Goal: Task Accomplishment & Management: Complete application form

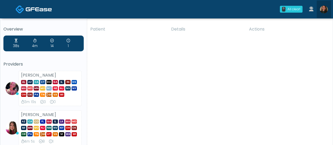
click at [324, 9] on img at bounding box center [323, 10] width 8 height 8
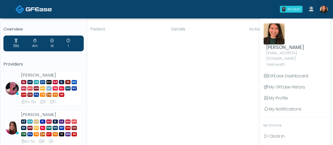
click at [324, 9] on img at bounding box center [323, 10] width 8 height 8
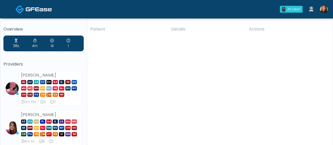
scroll to position [127, 0]
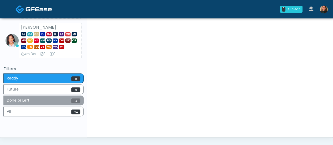
click at [43, 99] on button "Done or Left 14" at bounding box center [43, 100] width 80 height 10
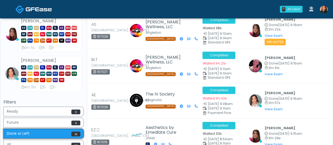
scroll to position [75, 0]
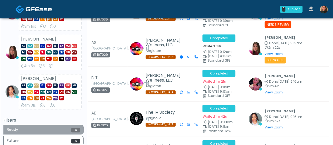
click at [66, 127] on button "Ready 0" at bounding box center [43, 130] width 80 height 10
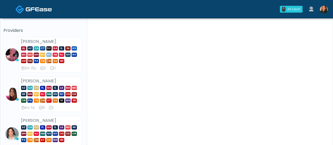
scroll to position [26, 0]
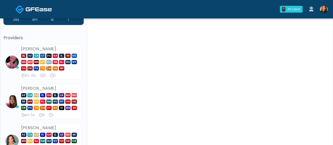
click at [320, 123] on div "Patient Details Actions km Boerne, Texas 167042 It's A Secret Med Spa San Anton…" at bounding box center [207, 117] width 241 height 241
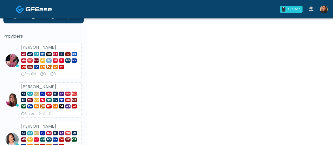
scroll to position [0, 0]
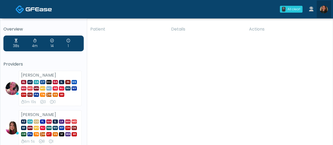
click at [325, 7] on img at bounding box center [323, 10] width 8 height 8
click at [299, 128] on div "Patient Details Actions km Boerne, Texas 167042 It's A Secret Med Spa San Anton…" at bounding box center [207, 143] width 241 height 241
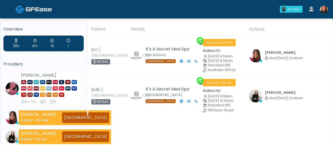
click at [327, 30] on th "Actions" at bounding box center [287, 29] width 83 height 13
click at [328, 8] on link at bounding box center [323, 9] width 14 height 17
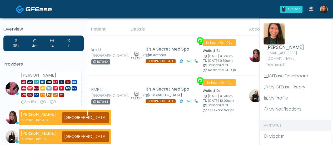
click at [292, 124] on link "My Status" at bounding box center [294, 125] width 71 height 11
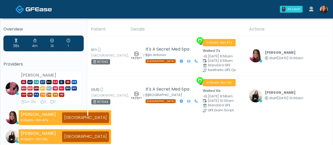
click at [324, 6] on img at bounding box center [323, 10] width 8 height 8
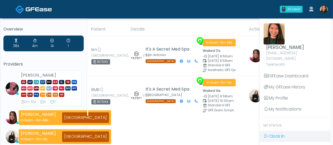
click at [294, 131] on link "Clock In" at bounding box center [294, 136] width 71 height 11
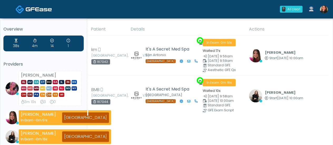
click at [332, 97] on div "Overview 38s 4m 14 1 Providers Lindsey Morgan AL AZ CA CT DC GA IL IN KS MA MD …" at bounding box center [166, 140] width 333 height 244
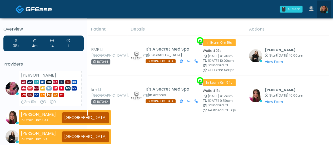
click at [327, 8] on img at bounding box center [323, 10] width 8 height 8
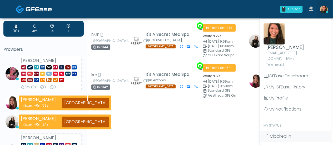
scroll to position [12, 0]
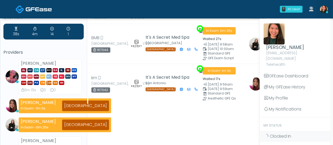
click at [202, 126] on div "Patient Details Actions BMB Dallas, Texas 167044 It's A Secret Med Spa Dallas T…" at bounding box center [207, 131] width 241 height 240
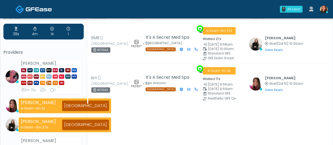
scroll to position [0, 0]
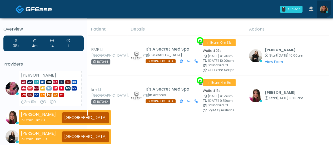
click at [320, 5] on link at bounding box center [323, 9] width 14 height 17
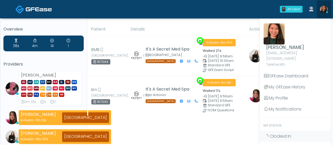
click at [324, 7] on img at bounding box center [323, 10] width 8 height 8
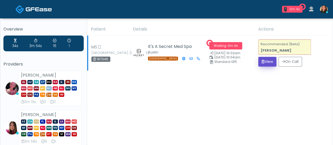
click at [264, 59] on button "View" at bounding box center [267, 62] width 18 height 10
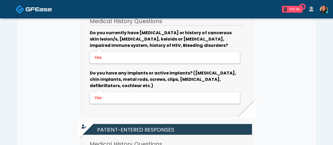
scroll to position [109, 0]
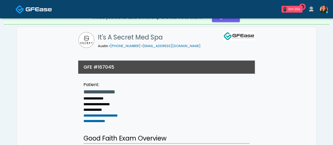
scroll to position [0, 0]
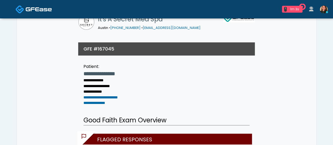
click at [33, 7] on img at bounding box center [39, 9] width 26 height 5
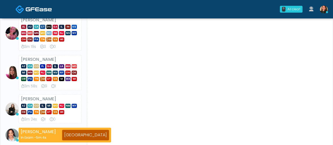
scroll to position [4, 0]
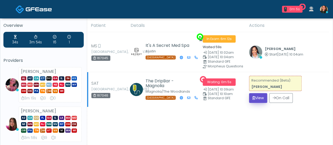
click at [255, 98] on button "View" at bounding box center [258, 98] width 18 height 10
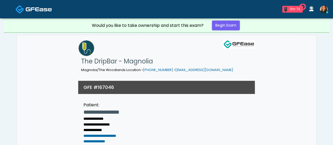
scroll to position [127, 0]
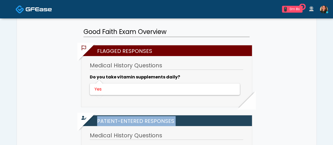
drag, startPoint x: 332, startPoint y: 90, endPoint x: 330, endPoint y: 92, distance: 3.0
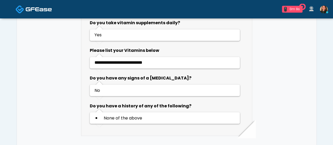
scroll to position [409, 0]
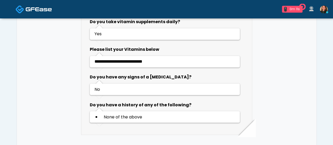
drag, startPoint x: 332, startPoint y: 95, endPoint x: 334, endPoint y: 98, distance: 3.9
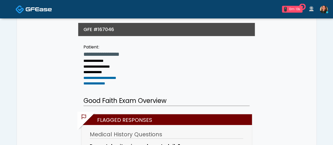
scroll to position [0, 0]
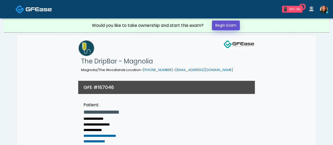
click at [232, 22] on link "Begin Exam" at bounding box center [226, 26] width 28 height 10
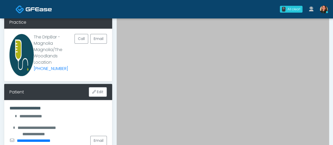
scroll to position [153, 0]
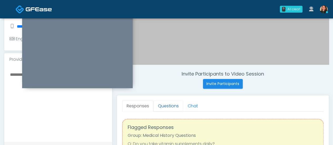
click at [171, 105] on link "Questions" at bounding box center [168, 105] width 30 height 11
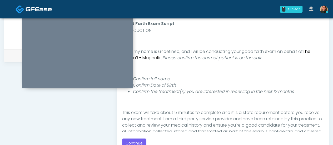
scroll to position [22, 0]
click at [317, 79] on li "Confirm full name" at bounding box center [228, 78] width 191 height 6
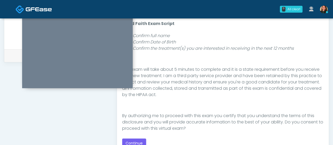
scroll to position [64, 0]
click at [137, 141] on button "Continue" at bounding box center [134, 143] width 24 height 10
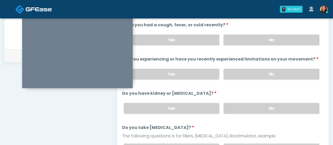
scroll to position [326, 0]
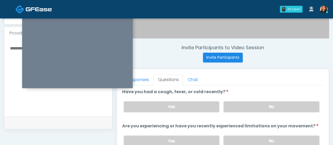
scroll to position [188, 0]
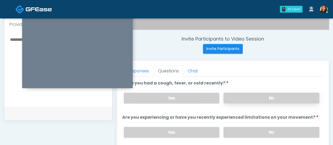
click at [300, 95] on label "No" at bounding box center [271, 98] width 96 height 11
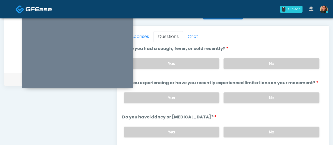
scroll to position [226, 0]
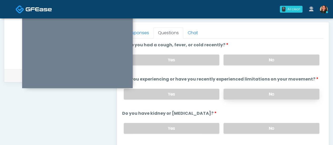
click at [298, 89] on label "No" at bounding box center [271, 94] width 96 height 11
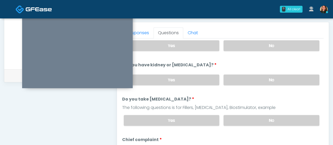
scroll to position [54, 0]
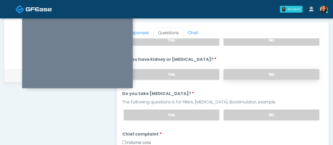
click at [297, 75] on label "No" at bounding box center [271, 74] width 96 height 11
click at [289, 112] on label "No" at bounding box center [271, 114] width 96 height 11
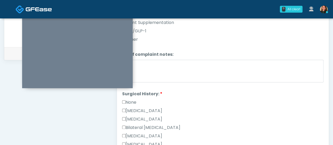
scroll to position [247, 0]
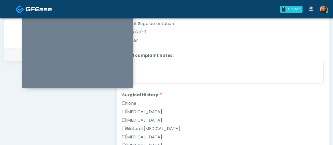
click at [128, 100] on label "None" at bounding box center [129, 103] width 14 height 6
click at [134, 100] on label "None" at bounding box center [129, 103] width 14 height 6
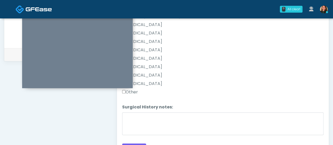
scroll to position [341, 0]
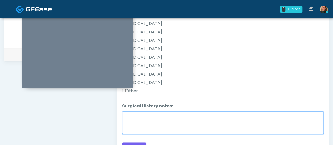
click at [240, 125] on textarea "Surgical History notes:" at bounding box center [222, 122] width 201 height 23
type textarea "**********"
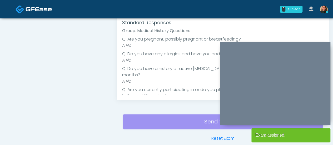
scroll to position [301, 0]
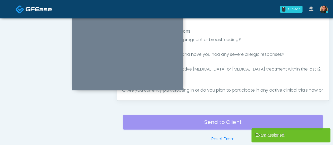
drag, startPoint x: 296, startPoint y: 44, endPoint x: 134, endPoint y: 9, distance: 165.2
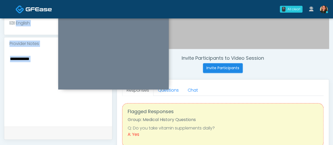
scroll to position [169, 0]
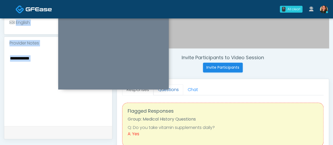
click at [176, 90] on link "Questions" at bounding box center [168, 89] width 30 height 11
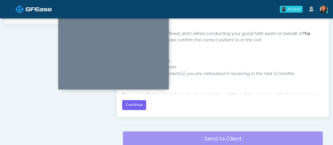
scroll to position [296, 0]
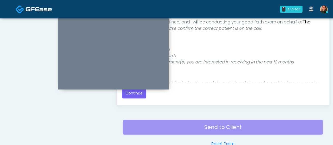
drag, startPoint x: 333, startPoint y: 104, endPoint x: 333, endPoint y: 91, distance: 13.4
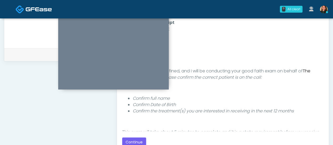
scroll to position [247, 0]
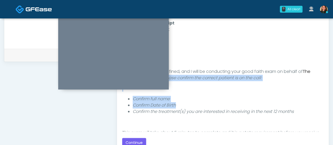
drag, startPoint x: 318, startPoint y: 71, endPoint x: 282, endPoint y: 112, distance: 55.1
click at [308, 106] on div "Good Faith Exam Script INTRODUCTION Hello, my name is undefined, and I will be …" at bounding box center [222, 78] width 201 height 105
click at [138, 138] on button "Continue" at bounding box center [134, 143] width 24 height 10
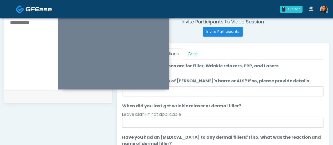
scroll to position [202, 0]
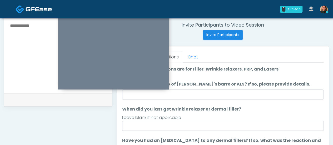
drag, startPoint x: 315, startPoint y: 86, endPoint x: 316, endPoint y: 100, distance: 13.7
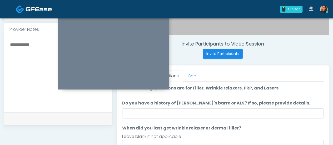
scroll to position [187, 0]
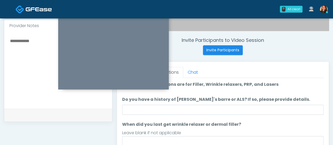
click at [275, 105] on input "Do you have a history of Guillain's barre or ALS? If so, please provide details." at bounding box center [222, 110] width 201 height 10
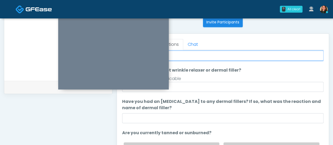
scroll to position [217, 0]
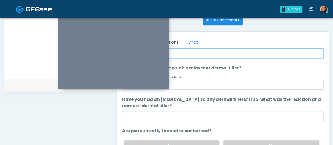
type input "**"
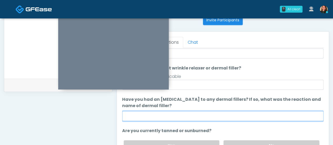
click at [289, 115] on input "Have you had an allergic response to any dermal fillers? If so, what was the re…" at bounding box center [222, 116] width 201 height 10
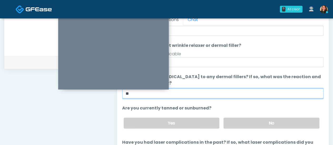
scroll to position [247, 0]
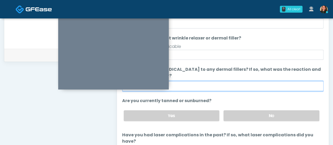
type input "**"
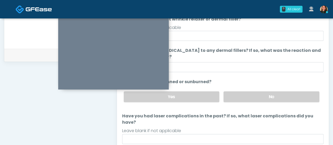
scroll to position [49, 0]
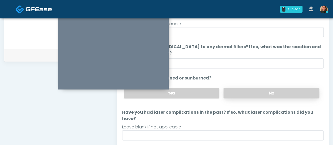
click at [278, 90] on label "No" at bounding box center [271, 93] width 96 height 11
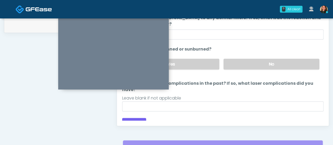
scroll to position [273, 0]
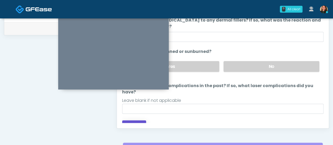
click at [134, 120] on button "Continue" at bounding box center [134, 125] width 24 height 10
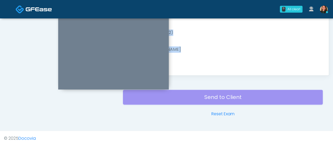
drag, startPoint x: 332, startPoint y: 95, endPoint x: 334, endPoint y: 87, distance: 8.2
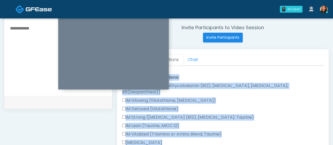
scroll to position [0, 0]
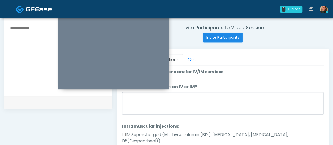
click at [332, 63] on div "**********" at bounding box center [166, 38] width 333 height 438
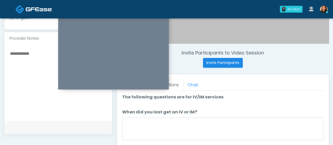
scroll to position [176, 0]
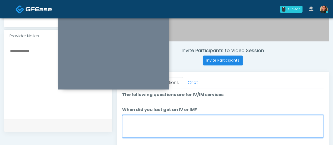
click at [242, 119] on textarea "When did you last get an IV or IM?" at bounding box center [222, 126] width 201 height 23
type textarea "*"
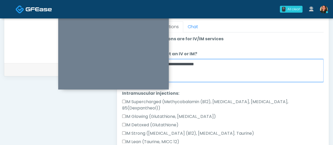
scroll to position [237, 0]
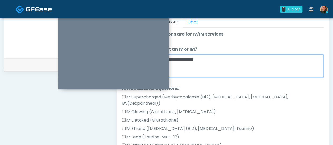
type textarea "**********"
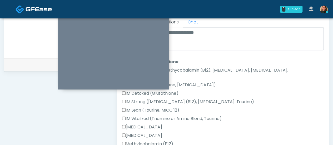
drag, startPoint x: 319, startPoint y: 52, endPoint x: 320, endPoint y: 60, distance: 8.6
click at [320, 60] on div "Good Faith Exam Script Good Faith Exam Script INTRODUCTION Hello, my name is un…" at bounding box center [222, 93] width 201 height 131
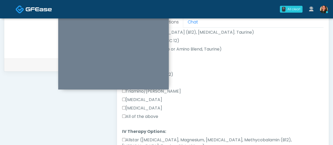
scroll to position [98, 0]
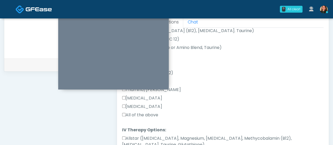
click at [156, 112] on label "All of the above" at bounding box center [140, 115] width 36 height 6
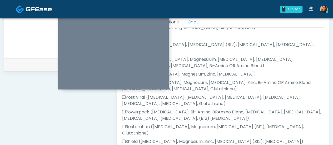
scroll to position [273, 0]
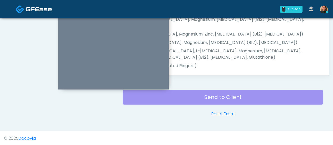
scroll to position [267, 0]
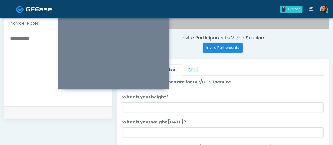
scroll to position [189, 0]
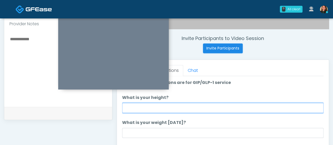
click at [245, 110] on input "What is your height?" at bounding box center [222, 108] width 201 height 10
type input "***"
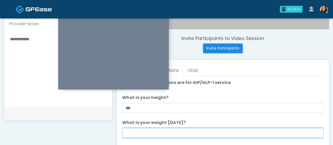
click at [164, 130] on input "What is your weight today?" at bounding box center [222, 133] width 201 height 10
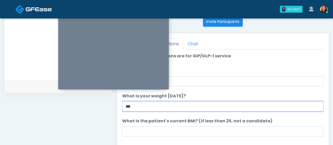
scroll to position [227, 0]
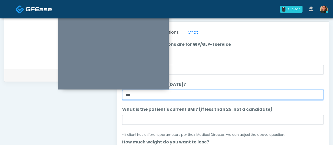
type input "***"
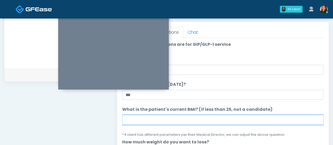
click at [268, 119] on input "What is the patient's current BMI? (if less than 25, not a candidate)" at bounding box center [222, 120] width 201 height 10
type input "***"
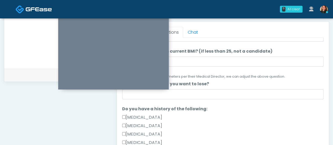
scroll to position [60, 0]
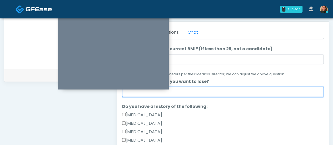
click at [264, 91] on input "How much weight do you want to lose?" at bounding box center [222, 92] width 201 height 10
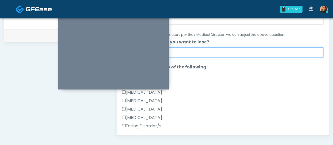
scroll to position [265, 0]
type input "***"
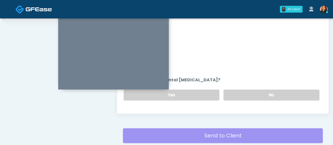
scroll to position [101, 0]
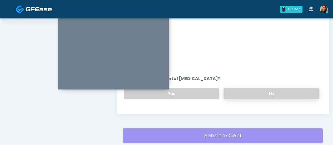
click at [286, 93] on label "No" at bounding box center [271, 93] width 96 height 11
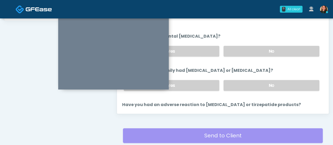
scroll to position [146, 0]
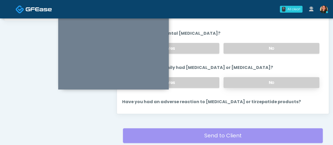
click at [298, 80] on label "No" at bounding box center [271, 82] width 96 height 11
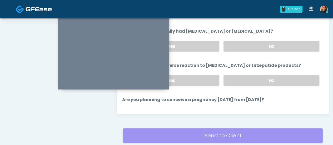
scroll to position [185, 0]
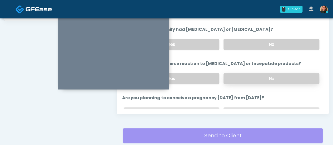
click at [307, 77] on label "No" at bounding box center [271, 78] width 96 height 11
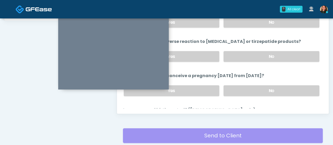
scroll to position [214, 0]
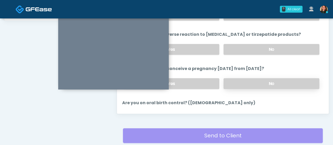
click at [303, 78] on label "No" at bounding box center [271, 83] width 96 height 11
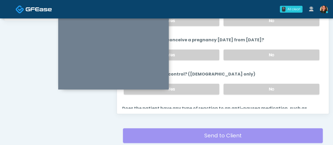
scroll to position [251, 0]
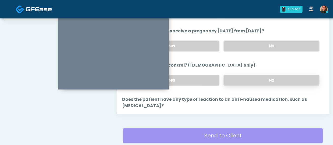
click at [306, 75] on label "No" at bounding box center [271, 80] width 96 height 11
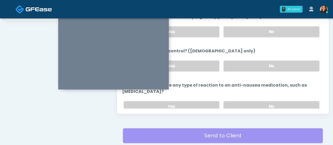
scroll to position [278, 0]
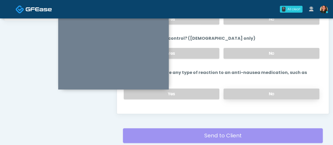
click at [306, 88] on label "No" at bounding box center [271, 93] width 96 height 11
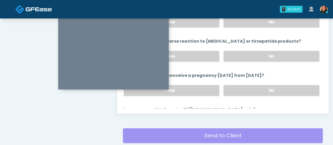
scroll to position [279, 0]
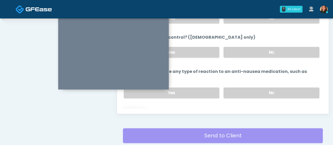
click at [141, 109] on button "Continue" at bounding box center [134, 114] width 24 height 10
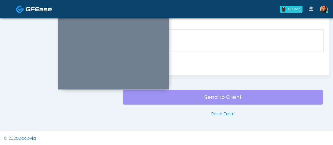
scroll to position [180, 0]
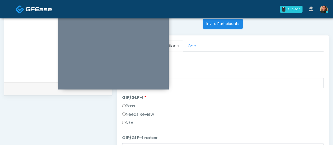
scroll to position [218, 0]
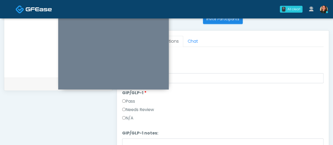
click at [324, 90] on div "Responses Questions Chat Good Faith Exam Script Good Faith Exam Script INTRODUC…" at bounding box center [223, 106] width 212 height 153
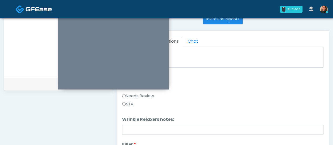
scroll to position [0, 0]
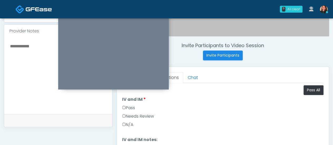
scroll to position [182, 0]
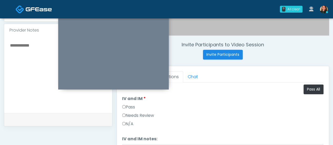
click at [128, 104] on label "Pass" at bounding box center [128, 107] width 13 height 6
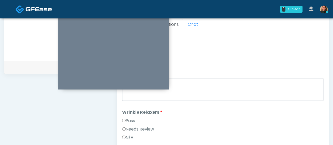
scroll to position [32, 0]
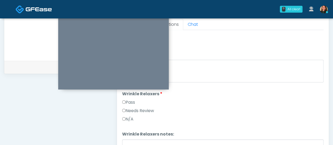
click at [130, 116] on label "N/A" at bounding box center [127, 119] width 11 height 6
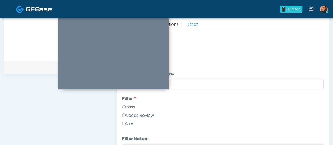
scroll to position [96, 0]
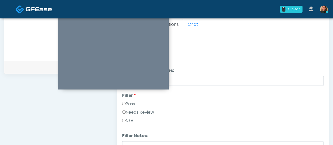
click at [126, 116] on div "Needs Review" at bounding box center [222, 113] width 201 height 8
click at [124, 118] on label "N/A" at bounding box center [127, 121] width 11 height 6
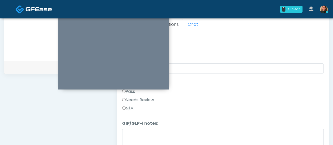
scroll to position [178, 0]
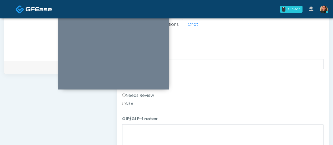
click at [123, 101] on label "N/A" at bounding box center [127, 104] width 11 height 6
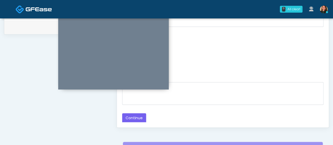
scroll to position [313, 0]
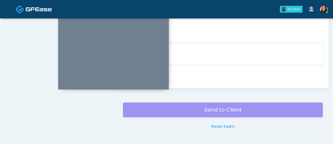
drag, startPoint x: 333, startPoint y: 116, endPoint x: 336, endPoint y: 100, distance: 16.9
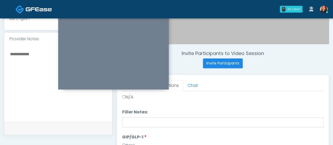
scroll to position [172, 0]
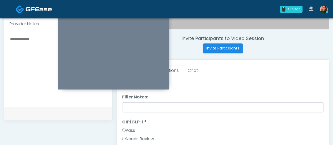
scroll to position [194, 0]
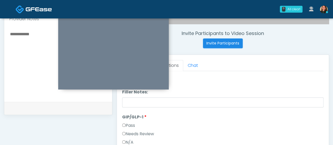
click at [319, 79] on div "Good Faith Exam Script Good Faith Exam Script INTRODUCTION Hello, my name is un…" at bounding box center [222, 136] width 201 height 131
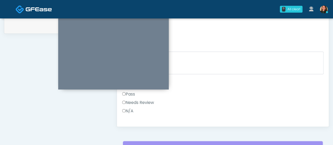
scroll to position [259, 0]
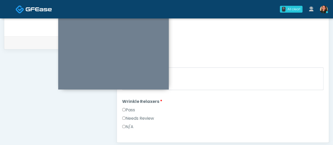
click at [317, 98] on li "Wrinkle Relaxers Wrinkle Relaxers Pass Needs Review N/A" at bounding box center [222, 115] width 201 height 34
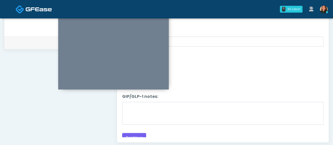
scroll to position [180, 0]
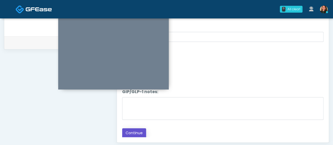
click at [138, 131] on button "Continue" at bounding box center [134, 133] width 24 height 10
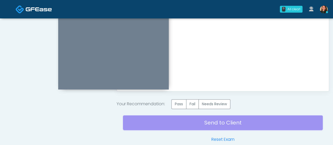
scroll to position [301, 0]
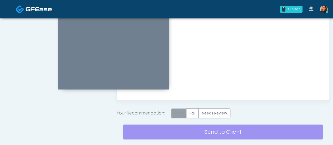
click at [179, 114] on label "Pass" at bounding box center [178, 113] width 15 height 10
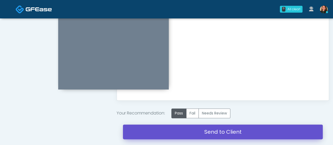
click at [177, 137] on link "Send to Client" at bounding box center [223, 131] width 200 height 15
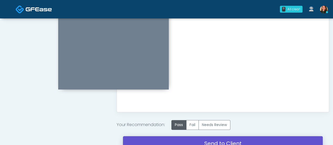
scroll to position [312, 0]
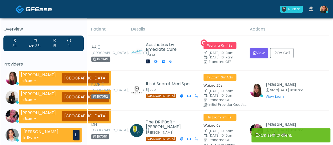
scroll to position [127, 0]
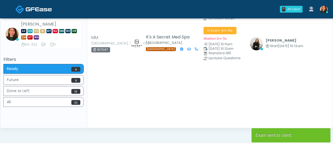
drag, startPoint x: 332, startPoint y: 108, endPoint x: 336, endPoint y: 91, distance: 17.7
click at [332, 91] on html "0 All clear! All clear! [PERSON_NAME] In Exam - 0m 54s [GEOGRAPHIC_DATA] [PERSO…" at bounding box center [166, 15] width 333 height 285
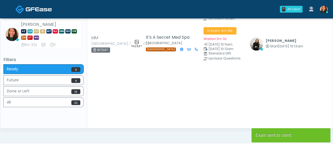
drag, startPoint x: 331, startPoint y: 93, endPoint x: 336, endPoint y: 63, distance: 29.6
click at [332, 63] on html "0 All clear! All clear! [PERSON_NAME] In Exam - [GEOGRAPHIC_DATA] [PERSON_NAME]…" at bounding box center [166, 16] width 333 height 285
click at [332, 62] on div "Overview 31s 4m 35s 18 1 Providers [PERSON_NAME] In Exam - [GEOGRAPHIC_DATA] [P…" at bounding box center [166, 10] width 333 height 236
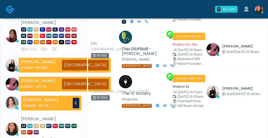
scroll to position [64, 0]
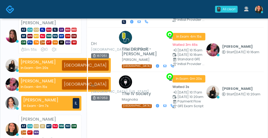
click at [9, 49] on li "[PERSON_NAME] AZ CA CO [GEOGRAPHIC_DATA] [GEOGRAPHIC_DATA] IL LA MA MD MI [GEOG…" at bounding box center [43, 35] width 80 height 35
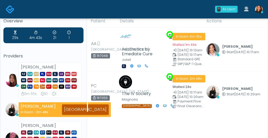
scroll to position [0, 0]
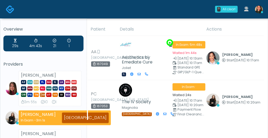
click at [23, 27] on h5 "Overview" at bounding box center [43, 29] width 80 height 5
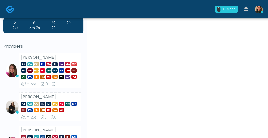
scroll to position [26, 0]
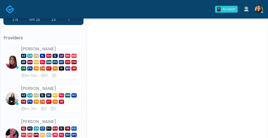
click at [14, 29] on div "27s 5m 2s 23 1 Providers [PERSON_NAME] AZ CA CO [GEOGRAPHIC_DATA] [GEOGRAPHIC_D…" at bounding box center [43, 117] width 80 height 216
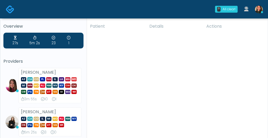
scroll to position [0, 0]
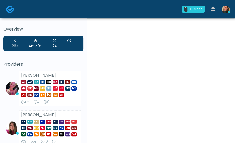
click at [20, 65] on h5 "Providers" at bounding box center [43, 64] width 80 height 5
click at [22, 104] on div "4m" at bounding box center [25, 101] width 9 height 5
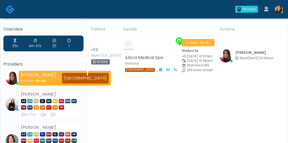
click at [28, 54] on div "25s 4m 47s 25 1 Providers Megan McComy In Exam - 0m 24s TX Sydney Lundberg AZ C…" at bounding box center [43, 132] width 80 height 195
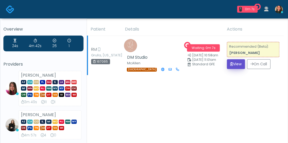
click at [229, 59] on button "View" at bounding box center [236, 64] width 18 height 10
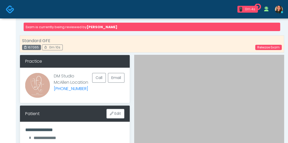
click at [11, 9] on img at bounding box center [10, 9] width 9 height 9
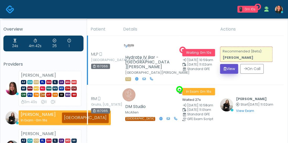
click at [228, 64] on button "View" at bounding box center [229, 69] width 18 height 10
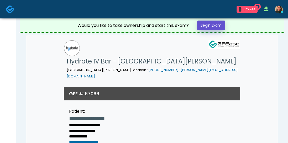
click at [211, 24] on link "Begin Exam" at bounding box center [211, 26] width 28 height 10
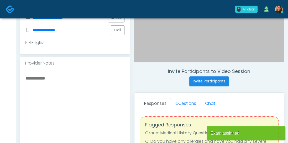
scroll to position [197, 0]
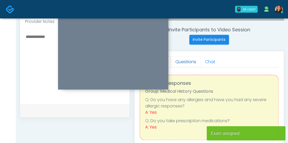
click at [179, 59] on link "Questions" at bounding box center [186, 61] width 30 height 11
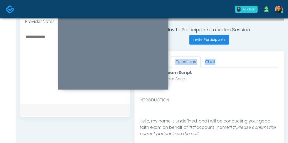
drag, startPoint x: 288, startPoint y: 65, endPoint x: 286, endPoint y: 42, distance: 23.2
click at [286, 42] on div "**********" at bounding box center [152, 40] width 273 height 438
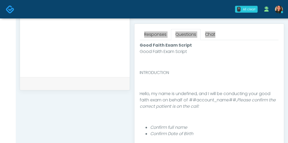
scroll to position [233, 0]
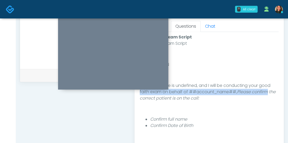
drag, startPoint x: 275, startPoint y: 85, endPoint x: 279, endPoint y: 90, distance: 5.6
click at [277, 92] on div "Good Faith Exam Script INTRODUCTION Hello, my name is undefined, and I will be …" at bounding box center [209, 92] width 139 height 105
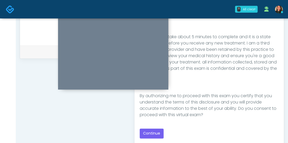
scroll to position [255, 0]
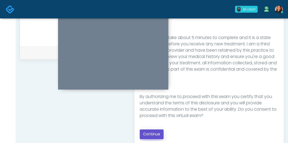
click at [157, 134] on button "Continue" at bounding box center [152, 134] width 24 height 10
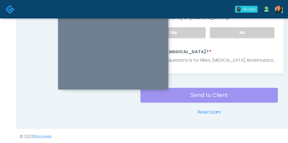
drag, startPoint x: 288, startPoint y: 106, endPoint x: 287, endPoint y: 66, distance: 40.5
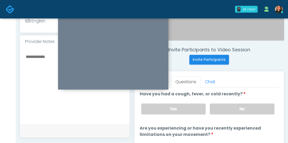
scroll to position [183, 0]
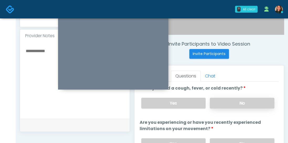
click at [258, 101] on label "No" at bounding box center [242, 103] width 65 height 11
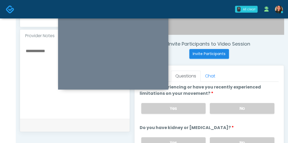
scroll to position [37, 0]
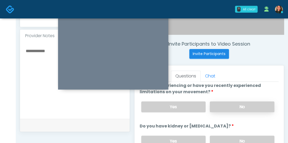
click at [260, 104] on label "No" at bounding box center [242, 106] width 65 height 11
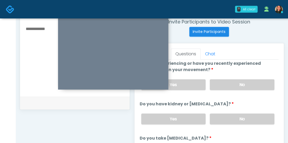
scroll to position [220, 0]
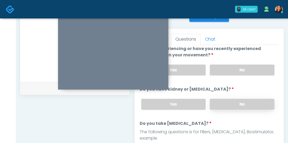
click at [263, 101] on label "No" at bounding box center [242, 104] width 65 height 11
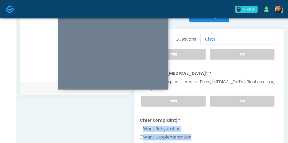
scroll to position [87, 0]
click at [255, 95] on label "No" at bounding box center [242, 100] width 65 height 11
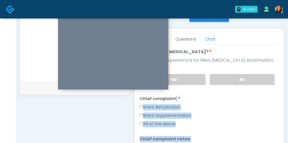
scroll to position [110, 0]
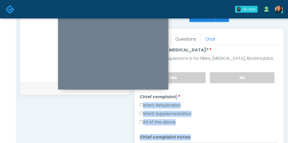
click at [258, 102] on div "Want Rehydration" at bounding box center [209, 106] width 139 height 8
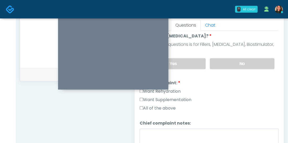
scroll to position [250, 0]
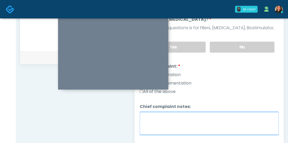
click at [223, 114] on textarea "Chief complaint notes:" at bounding box center [209, 123] width 139 height 23
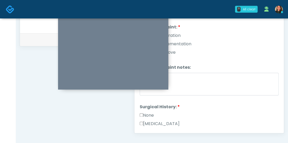
scroll to position [132, 0]
click at [146, 111] on label "None" at bounding box center [147, 114] width 14 height 6
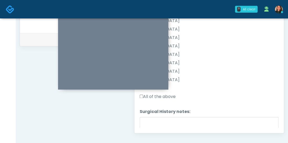
scroll to position [260, 0]
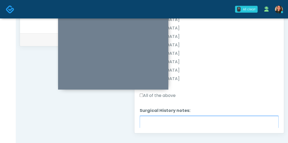
click at [233, 119] on textarea "Surgical History notes:" at bounding box center [209, 127] width 139 height 23
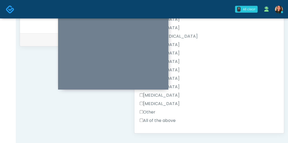
scroll to position [266, 0]
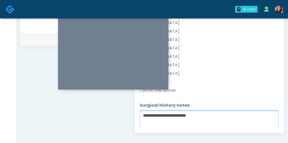
click at [242, 110] on textarea "**********" at bounding box center [209, 121] width 139 height 23
click at [249, 110] on textarea "**********" at bounding box center [209, 121] width 139 height 23
type textarea "**********"
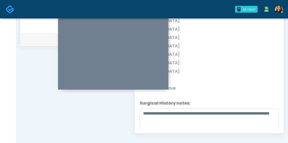
scroll to position [280, 0]
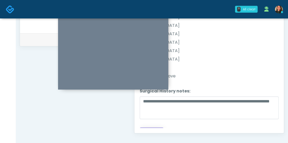
click at [158, 127] on button "Continue" at bounding box center [152, 132] width 24 height 10
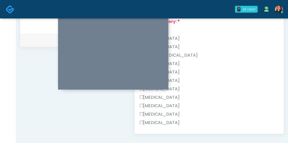
scroll to position [268, 0]
click at [146, 127] on label "Other" at bounding box center [148, 130] width 16 height 6
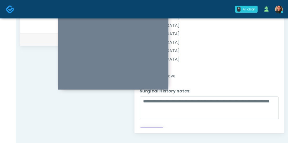
click at [156, 127] on button "Continue" at bounding box center [152, 132] width 24 height 10
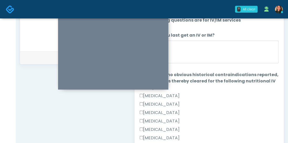
scroll to position [0, 0]
drag, startPoint x: 289, startPoint y: 84, endPoint x: 291, endPoint y: 67, distance: 17.3
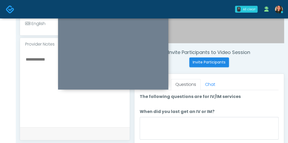
scroll to position [186, 0]
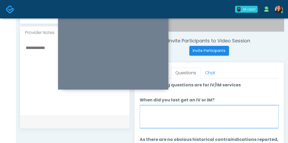
click at [218, 113] on textarea "When did you last get an IV or IM?" at bounding box center [209, 116] width 139 height 23
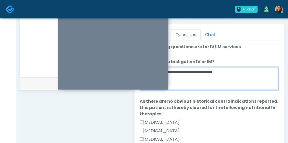
scroll to position [226, 0]
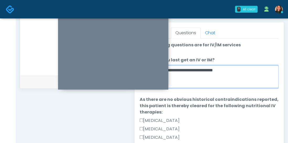
type textarea "**********"
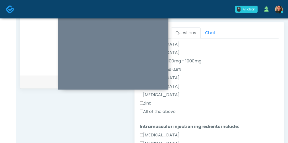
scroll to position [173, 0]
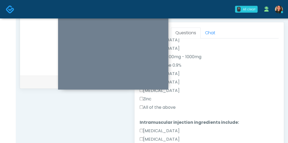
click at [169, 105] on label "All of the above" at bounding box center [158, 107] width 36 height 6
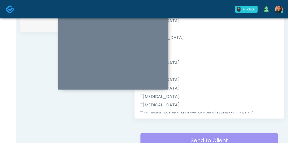
scroll to position [289, 0]
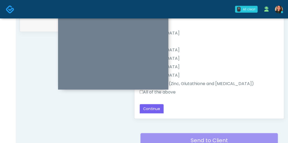
click at [140, 89] on div at bounding box center [113, 51] width 110 height 77
click at [153, 106] on button "Continue" at bounding box center [152, 109] width 24 height 10
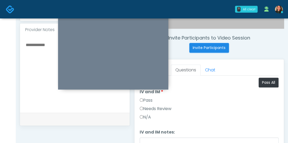
scroll to position [188, 0]
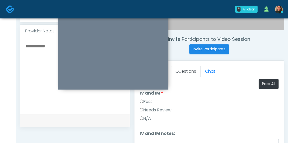
click at [147, 99] on label "Pass" at bounding box center [146, 101] width 13 height 6
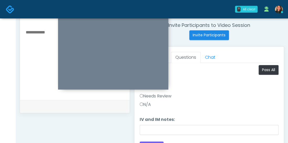
scroll to position [220, 0]
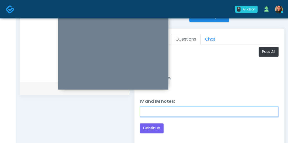
click at [236, 115] on input "IV and IM notes:" at bounding box center [209, 111] width 139 height 10
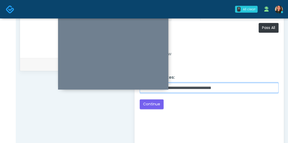
scroll to position [245, 0]
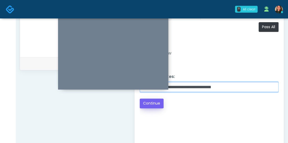
type input "**********"
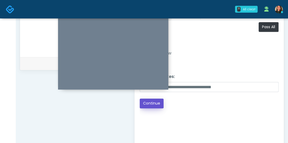
click at [150, 101] on button "Continue" at bounding box center [152, 103] width 24 height 10
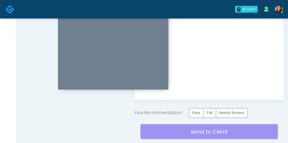
scroll to position [300, 0]
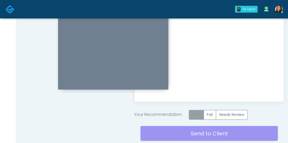
click at [194, 112] on label "Pass" at bounding box center [196, 115] width 15 height 10
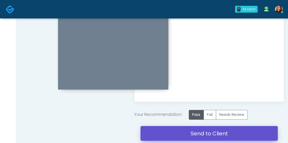
click at [188, 133] on link "Send to Client" at bounding box center [210, 133] width 138 height 15
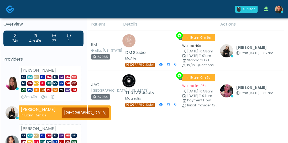
scroll to position [4, 0]
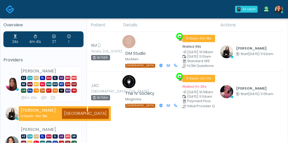
click at [21, 50] on div "24s 4m 41s 27 1 Providers [PERSON_NAME] AZ CA CO [GEOGRAPHIC_DATA] [GEOGRAPHIC_…" at bounding box center [43, 121] width 80 height 181
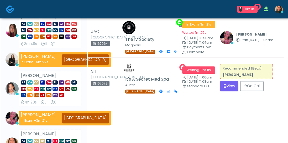
scroll to position [63, 0]
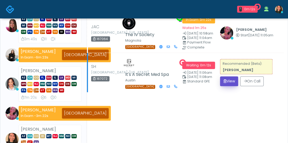
click at [224, 79] on icon "submit" at bounding box center [225, 81] width 3 height 4
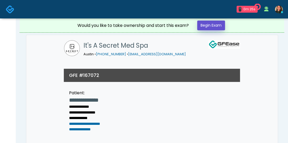
click at [213, 22] on link "Begin Exam" at bounding box center [211, 26] width 28 height 10
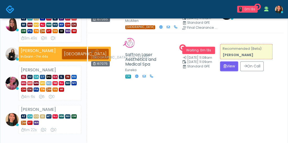
scroll to position [74, 0]
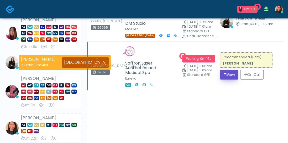
click at [223, 72] on button "View" at bounding box center [229, 75] width 18 height 10
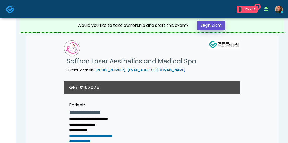
click at [219, 26] on link "Begin Exam" at bounding box center [211, 26] width 28 height 10
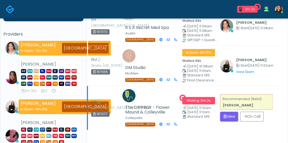
scroll to position [53, 0]
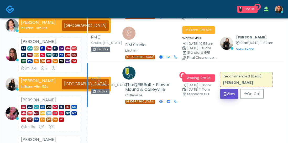
click at [222, 92] on button "View" at bounding box center [229, 94] width 18 height 10
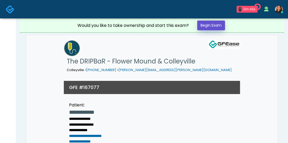
click at [219, 22] on link "Begin Exam" at bounding box center [211, 26] width 28 height 10
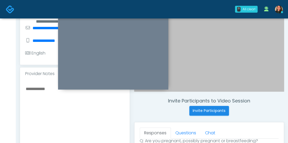
scroll to position [140, 0]
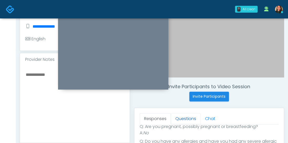
click at [183, 117] on link "Questions" at bounding box center [186, 118] width 30 height 11
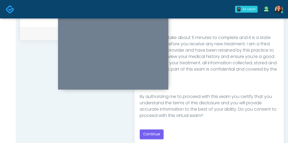
scroll to position [256, 0]
click at [151, 133] on button "Continue" at bounding box center [152, 134] width 24 height 10
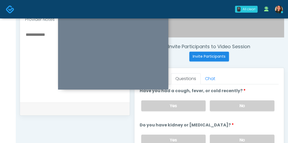
scroll to position [179, 0]
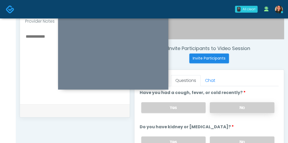
click at [261, 106] on label "No" at bounding box center [242, 107] width 65 height 11
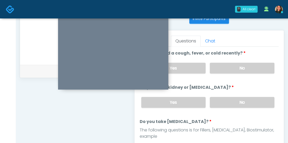
scroll to position [223, 0]
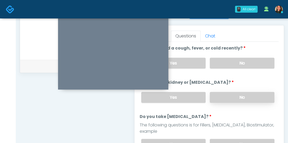
click at [257, 92] on label "No" at bounding box center [242, 97] width 65 height 11
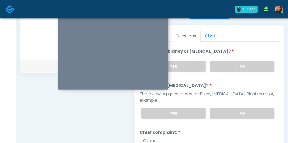
scroll to position [29, 0]
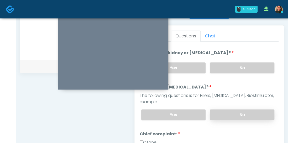
click at [247, 109] on label "No" at bounding box center [242, 114] width 65 height 11
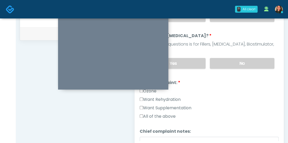
scroll to position [43, 0]
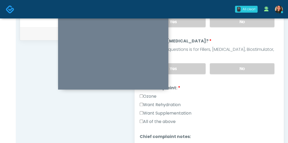
click at [143, 110] on label "Want Supplementation" at bounding box center [166, 113] width 52 height 6
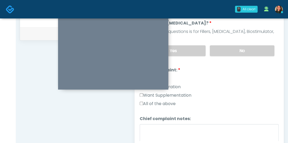
scroll to position [69, 0]
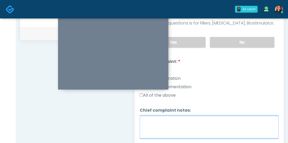
click at [191, 119] on textarea "Chief complaint notes:" at bounding box center [209, 126] width 139 height 23
type textarea "*********"
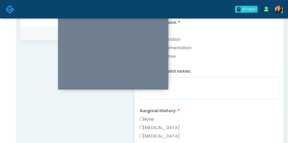
scroll to position [109, 0]
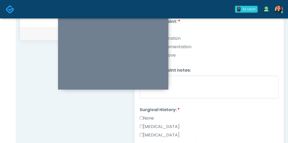
drag, startPoint x: 274, startPoint y: 65, endPoint x: 274, endPoint y: 68, distance: 3.4
click at [274, 68] on li "Chief complaint notes: Chief complaint notes: *********" at bounding box center [209, 83] width 139 height 33
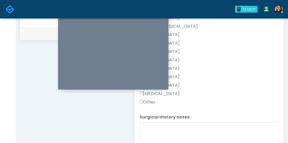
scroll to position [240, 0]
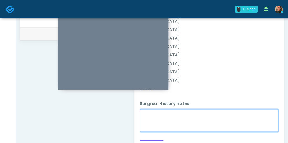
click at [241, 109] on textarea "Surgical History notes:" at bounding box center [209, 120] width 139 height 23
type textarea "**********"
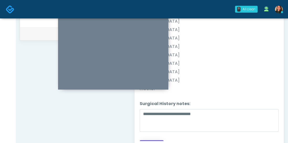
click at [150, 140] on button "Continue" at bounding box center [152, 145] width 24 height 10
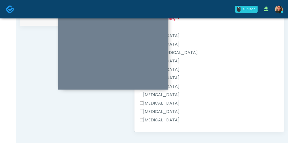
scroll to position [270, 0]
click at [152, 125] on label "Other" at bounding box center [148, 128] width 16 height 6
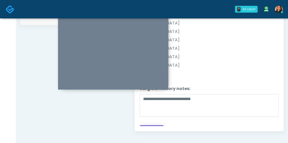
click at [150, 125] on button "Continue" at bounding box center [152, 130] width 24 height 10
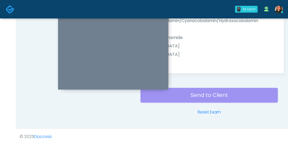
drag, startPoint x: 276, startPoint y: 108, endPoint x: 276, endPoint y: 99, distance: 8.7
click at [276, 99] on div "Send to Client Reset Exam" at bounding box center [210, 98] width 138 height 34
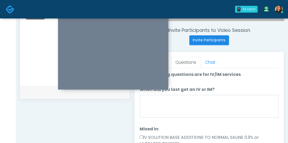
scroll to position [187, 0]
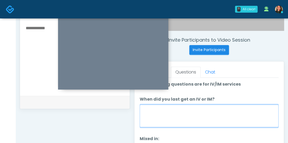
click at [227, 121] on textarea "When did you last get an IV or IM?" at bounding box center [209, 115] width 139 height 23
type textarea "*"
type textarea "**********"
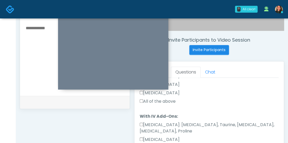
scroll to position [117, 0]
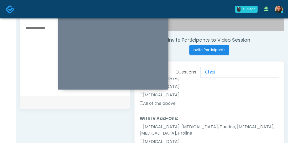
click at [175, 102] on label "All of the above" at bounding box center [158, 103] width 36 height 6
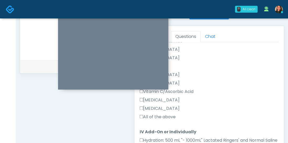
scroll to position [350, 0]
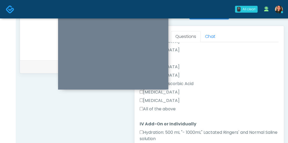
click at [171, 106] on label "All of the above" at bounding box center [158, 109] width 36 height 6
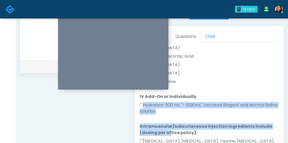
scroll to position [380, 0]
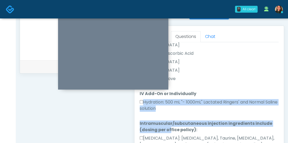
drag, startPoint x: 275, startPoint y: 116, endPoint x: 273, endPoint y: 122, distance: 5.7
click at [273, 122] on ol "**********" at bounding box center [209, 4] width 139 height 678
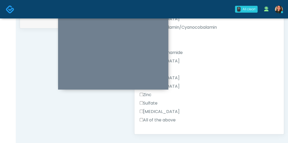
scroll to position [559, 0]
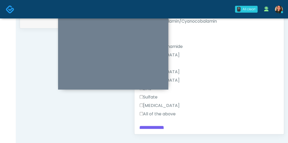
click at [171, 111] on label "All of the above" at bounding box center [158, 114] width 36 height 6
click at [156, 126] on button "Continue" at bounding box center [152, 131] width 24 height 10
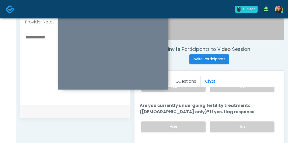
scroll to position [194, 0]
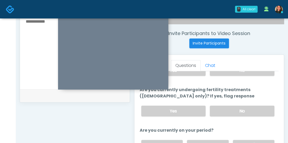
click at [280, 91] on div "Responses Questions Chat Good Faith Exam Script Good Faith Exam Script INTRODUC…" at bounding box center [210, 131] width 150 height 153
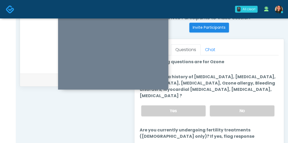
scroll to position [211, 0]
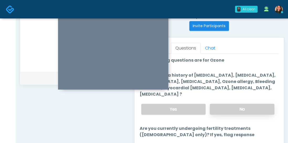
click at [258, 105] on label "No" at bounding box center [242, 109] width 65 height 11
drag, startPoint x: 288, startPoint y: 87, endPoint x: 291, endPoint y: 91, distance: 5.2
click at [288, 96] on div "**********" at bounding box center [152, 27] width 273 height 438
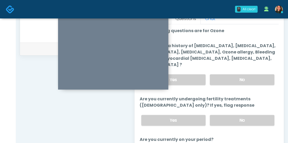
scroll to position [245, 0]
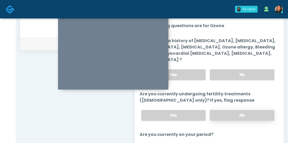
click at [262, 111] on label "No" at bounding box center [242, 115] width 65 height 11
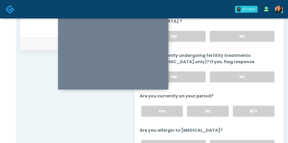
scroll to position [39, 0]
click at [247, 105] on label "N/A" at bounding box center [254, 110] width 42 height 11
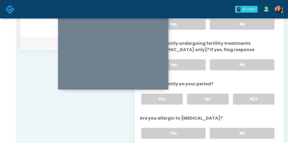
scroll to position [56, 0]
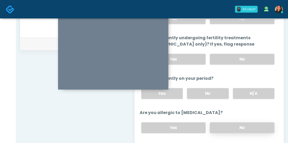
click at [241, 126] on label "No" at bounding box center [242, 127] width 65 height 11
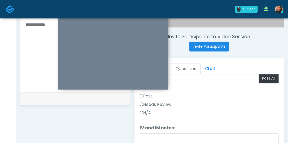
scroll to position [0, 0]
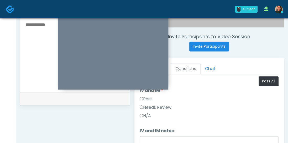
click at [141, 96] on label "Pass" at bounding box center [146, 99] width 13 height 6
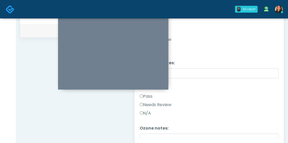
scroll to position [243, 0]
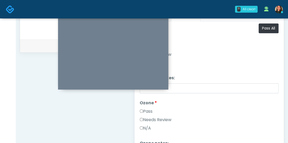
click at [144, 126] on label "N/A" at bounding box center [145, 128] width 11 height 6
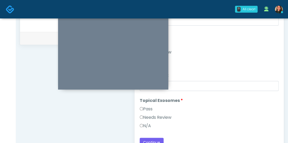
scroll to position [62, 0]
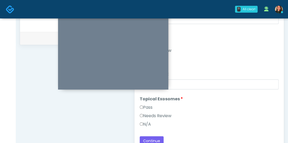
click at [148, 123] on label "N/A" at bounding box center [145, 124] width 11 height 6
click at [273, 114] on div "Needs Review" at bounding box center [209, 117] width 139 height 8
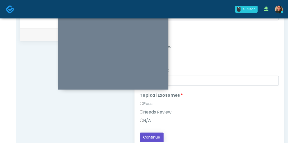
click at [151, 137] on button "Continue" at bounding box center [152, 137] width 24 height 10
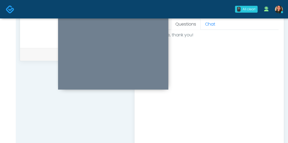
scroll to position [308, 0]
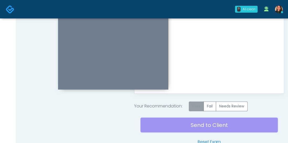
click at [200, 106] on label "Pass" at bounding box center [196, 106] width 15 height 10
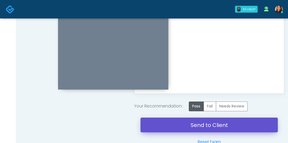
click at [209, 128] on link "Send to Client" at bounding box center [210, 124] width 138 height 15
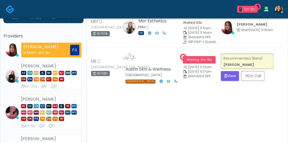
scroll to position [24, 0]
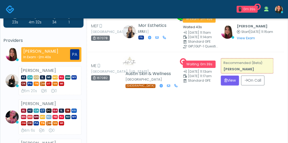
click at [8, 94] on li "Sydney Lundberg AZ CA CO IL MI MO NJ NM NY OK PA TN TX UT VA WI 5m 20s 6 0" at bounding box center [43, 80] width 80 height 29
click at [225, 81] on icon "submit" at bounding box center [226, 80] width 3 height 4
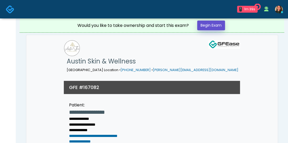
click at [213, 26] on link "Begin Exam" at bounding box center [211, 26] width 28 height 10
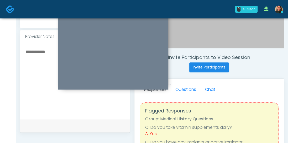
scroll to position [176, 0]
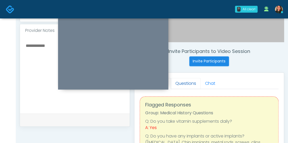
click at [183, 82] on link "Questions" at bounding box center [186, 83] width 30 height 11
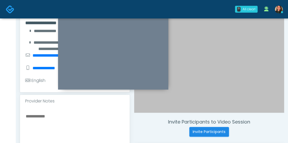
scroll to position [79, 0]
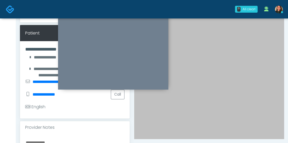
drag, startPoint x: 288, startPoint y: 38, endPoint x: 288, endPoint y: 60, distance: 21.6
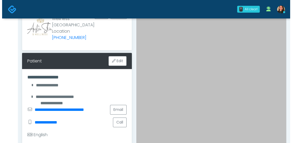
scroll to position [53, 0]
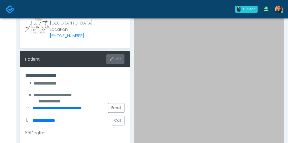
click at [110, 61] on button "Edit" at bounding box center [115, 59] width 18 height 10
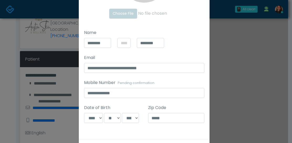
scroll to position [53, 0]
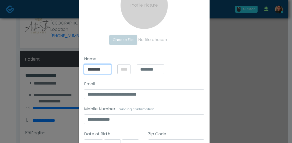
click at [98, 70] on input "********" at bounding box center [97, 69] width 27 height 10
type input "*****"
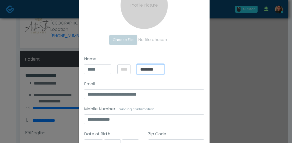
click at [153, 70] on input "********" at bounding box center [150, 69] width 27 height 10
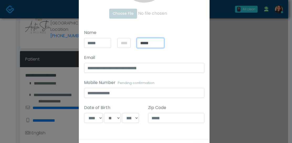
scroll to position [101, 0]
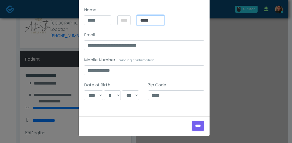
type input "*****"
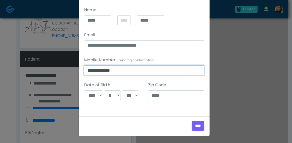
drag, startPoint x: 136, startPoint y: 69, endPoint x: 141, endPoint y: 62, distance: 9.4
click at [141, 62] on div "**********" at bounding box center [144, 66] width 120 height 18
drag, startPoint x: 122, startPoint y: 69, endPoint x: 58, endPoint y: 60, distance: 64.8
click at [58, 60] on div "**********" at bounding box center [146, 71] width 292 height 143
type input "**********"
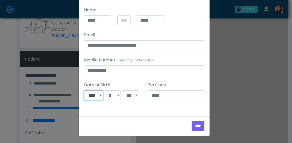
click at [99, 95] on select "**********" at bounding box center [93, 95] width 19 height 10
select select "*"
click at [84, 90] on select "**********" at bounding box center [93, 95] width 19 height 10
click at [115, 95] on select "*** * * * * * * * * * ** ** ** ** ** ** ** ** ** ** ** ** ** ** ** ** ** ** ** …" at bounding box center [112, 95] width 17 height 10
select select "**"
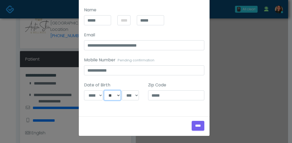
click at [104, 90] on select "*** * * * * * * * * * ** ** ** ** ** ** ** ** ** ** ** ** ** ** ** ** ** ** ** …" at bounding box center [112, 95] width 17 height 10
click at [130, 95] on select "**** **** **** **** **** **** **** **** **** **** **** **** **** **** **** ****…" at bounding box center [130, 95] width 17 height 10
select select "****"
click at [122, 90] on select "**** **** **** **** **** **** **** **** **** **** **** **** **** **** **** ****…" at bounding box center [130, 95] width 17 height 10
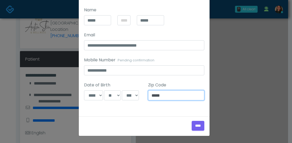
drag, startPoint x: 170, startPoint y: 95, endPoint x: 112, endPoint y: 83, distance: 59.1
click at [111, 84] on div "**********" at bounding box center [144, 94] width 128 height 25
type input "*****"
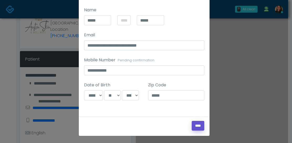
click at [196, 124] on input "****" at bounding box center [198, 126] width 13 height 10
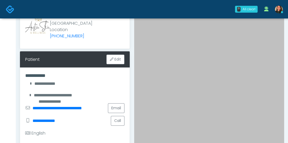
scroll to position [79, 0]
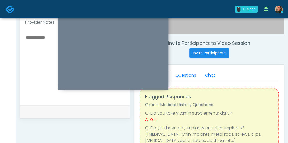
scroll to position [197, 0]
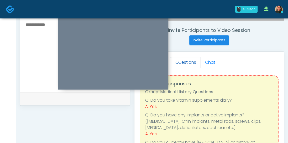
click at [193, 61] on link "Questions" at bounding box center [186, 62] width 30 height 11
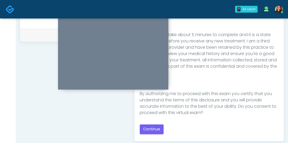
scroll to position [86, 0]
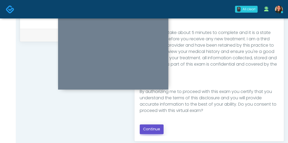
click at [152, 128] on button "Continue" at bounding box center [152, 129] width 24 height 10
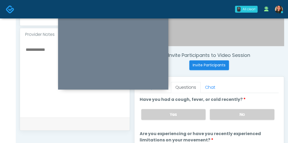
scroll to position [174, 0]
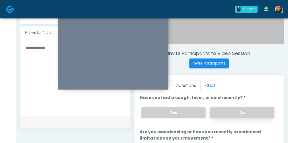
click at [249, 109] on label "No" at bounding box center [242, 112] width 65 height 11
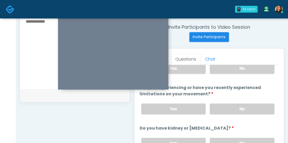
scroll to position [23, 0]
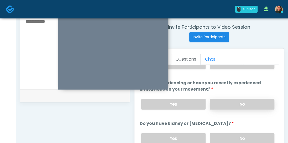
click at [262, 102] on label "No" at bounding box center [242, 104] width 65 height 11
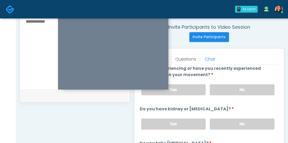
scroll to position [58, 0]
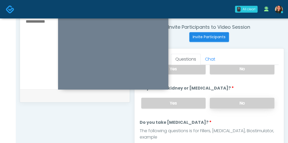
click at [260, 99] on label "No" at bounding box center [242, 103] width 65 height 11
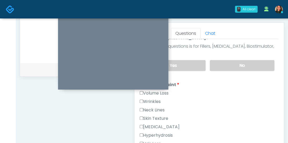
scroll to position [115, 0]
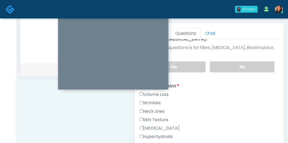
drag, startPoint x: 275, startPoint y: 77, endPoint x: 271, endPoint y: 91, distance: 15.0
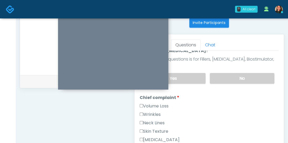
scroll to position [213, 0]
click at [139, 94] on div "Responses Questions Chat Good Faith Exam Script Good Faith Exam Script INTRODUC…" at bounding box center [210, 111] width 150 height 153
click at [140, 121] on div "Responses Questions Chat Good Faith Exam Script Good Faith Exam Script INTRODUC…" at bounding box center [210, 111] width 150 height 153
click at [144, 129] on label "Skin Texture" at bounding box center [154, 132] width 29 height 6
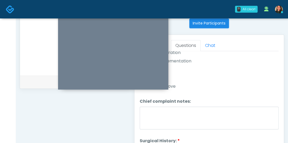
scroll to position [247, 0]
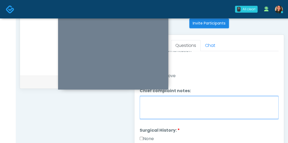
click at [230, 103] on textarea "Chief complaint notes:" at bounding box center [209, 107] width 139 height 23
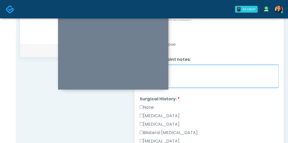
scroll to position [248, 0]
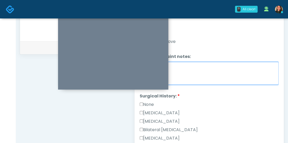
type textarea "**********"
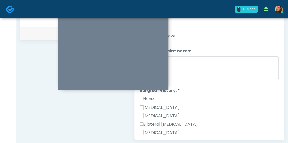
scroll to position [263, 0]
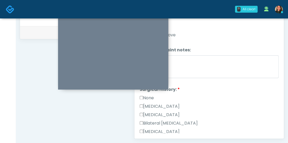
drag, startPoint x: 274, startPoint y: 86, endPoint x: 274, endPoint y: 90, distance: 4.5
click at [274, 95] on div "None" at bounding box center [209, 99] width 139 height 8
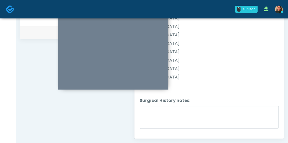
scroll to position [355, 0]
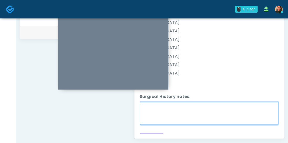
click at [185, 108] on textarea "Surgical History notes:" at bounding box center [209, 113] width 139 height 23
type textarea "*"
click at [274, 102] on textarea "**********" at bounding box center [209, 113] width 139 height 23
type textarea "**********"
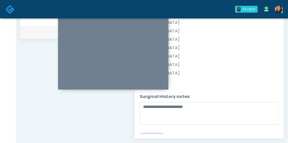
scroll to position [328, 0]
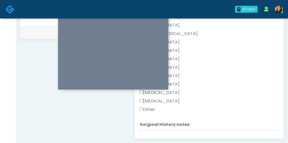
click at [154, 106] on label "Other" at bounding box center [148, 109] width 16 height 6
click at [278, 106] on div "Good Faith Exam Script Good Faith Exam Script INTRODUCTION Hello, my name is un…" at bounding box center [209, 67] width 139 height 131
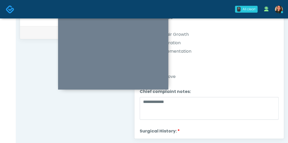
scroll to position [355, 0]
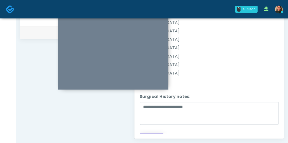
click at [161, 133] on button "Continue" at bounding box center [152, 138] width 24 height 10
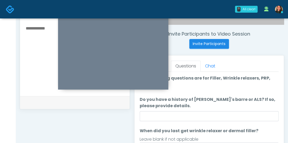
scroll to position [199, 0]
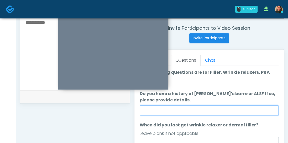
drag, startPoint x: 230, startPoint y: 111, endPoint x: 231, endPoint y: 108, distance: 3.9
click at [230, 111] on input "Do you have a history of Guillain's barre or ALS? If so, please provide details." at bounding box center [209, 110] width 139 height 10
type input "*"
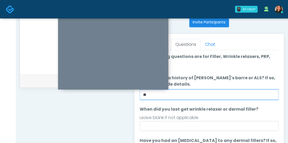
scroll to position [216, 0]
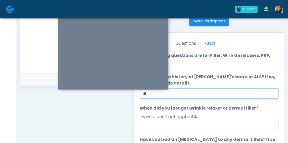
type input "**"
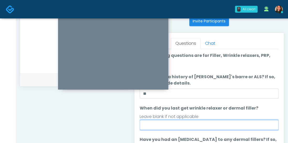
click at [219, 120] on input "When did you last get wrinkle relaxer or dermal filler?" at bounding box center [209, 125] width 139 height 10
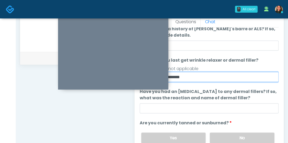
scroll to position [238, 0]
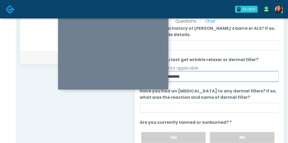
type input "**********"
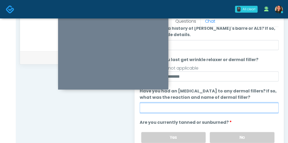
click at [258, 108] on input "Have you had an [MEDICAL_DATA] to any dermal fillers? If so, what was the react…" at bounding box center [209, 108] width 139 height 10
type input "**"
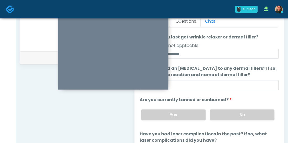
scroll to position [61, 0]
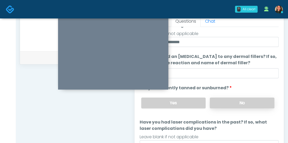
click at [259, 101] on label "No" at bounding box center [242, 102] width 65 height 11
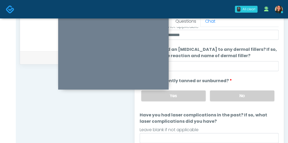
scroll to position [235, 0]
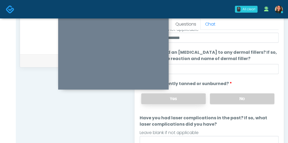
click at [195, 94] on label "Yes" at bounding box center [173, 98] width 64 height 11
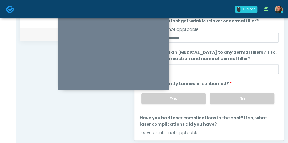
scroll to position [68, 0]
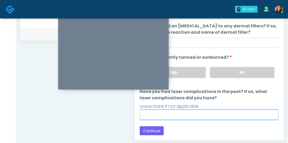
click at [238, 116] on input "Have you had laser complications in the past? If so, what laser complications d…" at bounding box center [209, 114] width 139 height 10
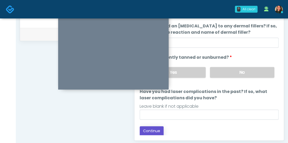
click at [158, 126] on button "Continue" at bounding box center [152, 131] width 24 height 10
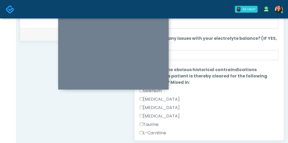
scroll to position [328, 0]
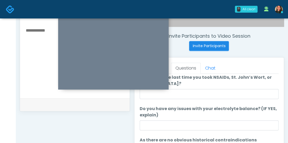
scroll to position [0, 0]
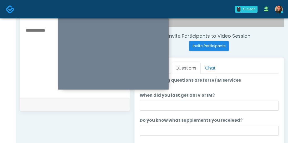
drag, startPoint x: 277, startPoint y: 80, endPoint x: 279, endPoint y: 78, distance: 3.2
click at [278, 78] on div "Good Faith Exam Script Good Faith Exam Script INTRODUCTION Hello, my name is un…" at bounding box center [209, 139] width 139 height 131
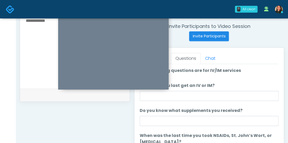
scroll to position [199, 0]
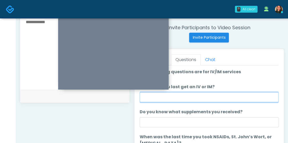
click at [255, 96] on input "When did you last get an IV or IM?" at bounding box center [209, 97] width 139 height 10
type input "*"
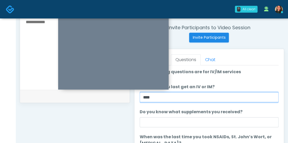
type input "****"
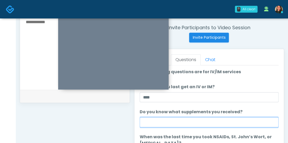
click at [226, 122] on input "Do you know what supplements you received?" at bounding box center [209, 122] width 139 height 10
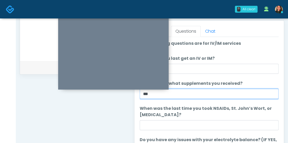
scroll to position [232, 0]
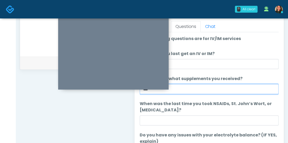
type input "***"
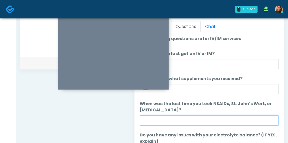
click at [255, 121] on input "When was the last time you took NSAIDs, St. John’s Wort, or Vitamin E?" at bounding box center [209, 120] width 139 height 10
type input "**"
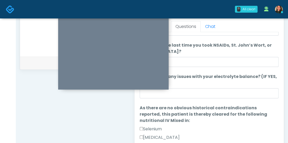
scroll to position [51, 0]
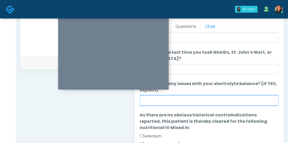
click at [237, 97] on input "Do you have any issues with your electrolyte balance? (IF YES, explain)" at bounding box center [209, 100] width 139 height 10
type input "*"
type input "**"
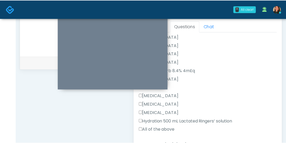
scroll to position [298, 0]
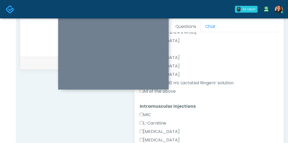
click at [170, 89] on label "All of the above" at bounding box center [158, 91] width 36 height 6
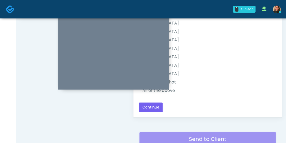
scroll to position [275, 0]
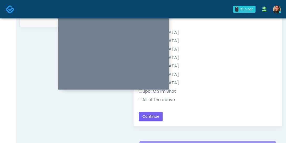
click at [170, 97] on label "All of the above" at bounding box center [157, 99] width 36 height 6
click at [152, 119] on button "Continue" at bounding box center [151, 116] width 24 height 10
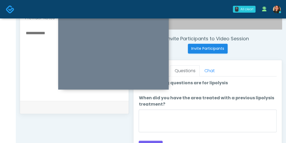
scroll to position [190, 0]
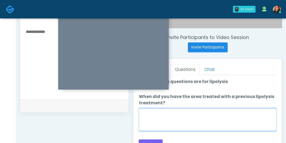
click at [245, 121] on textarea "When did you have the area treated with a previous lipolysis treatment?" at bounding box center [208, 119] width 138 height 23
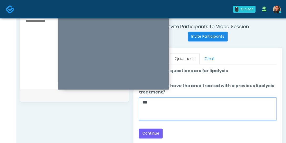
scroll to position [201, 0]
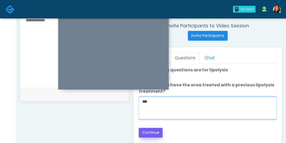
type textarea "***"
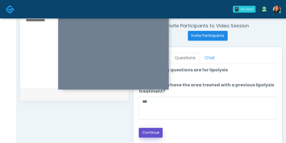
click at [155, 131] on button "Continue" at bounding box center [151, 133] width 24 height 10
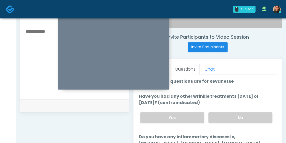
scroll to position [189, 0]
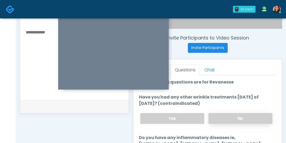
click at [241, 114] on label "No" at bounding box center [240, 118] width 64 height 11
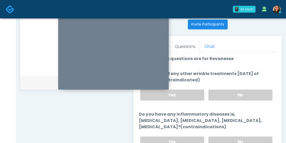
scroll to position [232, 0]
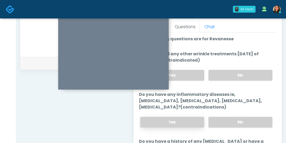
click at [186, 116] on label "Yes" at bounding box center [172, 121] width 64 height 11
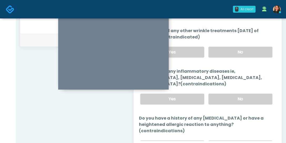
scroll to position [237, 0]
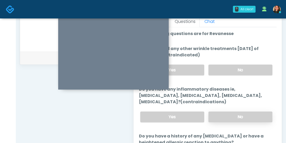
click at [248, 113] on label "No" at bounding box center [240, 116] width 64 height 11
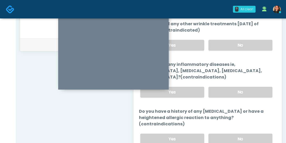
scroll to position [22, 0]
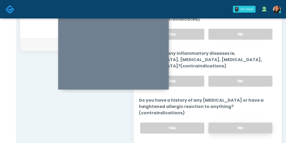
click at [243, 122] on label "No" at bounding box center [240, 127] width 64 height 11
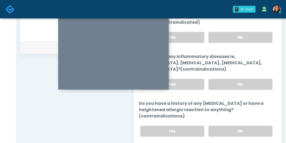
scroll to position [282, 0]
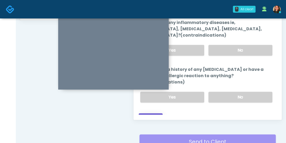
click at [149, 113] on button "Continue" at bounding box center [151, 118] width 24 height 10
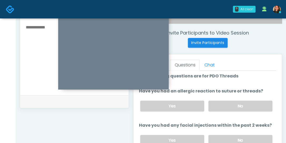
scroll to position [195, 0]
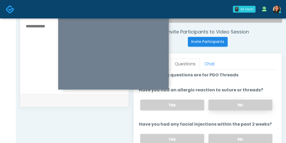
click at [241, 99] on label "No" at bounding box center [240, 104] width 64 height 11
click at [246, 134] on label "No" at bounding box center [240, 139] width 64 height 11
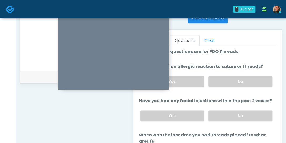
scroll to position [237, 0]
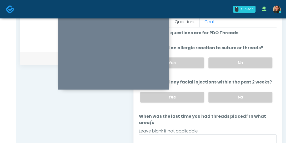
drag, startPoint x: 271, startPoint y: 92, endPoint x: 273, endPoint y: 84, distance: 8.0
click at [273, 84] on div "Good Faith Exam Script Good Faith Exam Script INTRODUCTION Hello, my name is un…" at bounding box center [208, 92] width 138 height 131
click at [26, 90] on div "**********" at bounding box center [74, 5] width 109 height 401
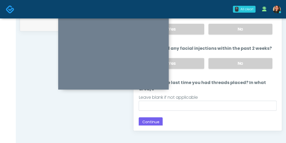
scroll to position [280, 0]
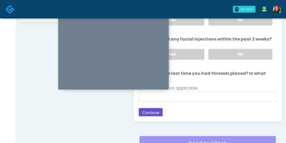
click at [145, 110] on button "Continue" at bounding box center [151, 113] width 24 height 10
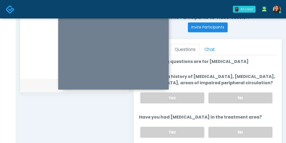
scroll to position [215, 0]
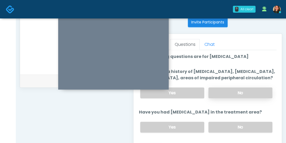
click at [234, 94] on label "No" at bounding box center [240, 92] width 64 height 11
click at [243, 132] on label "No" at bounding box center [240, 126] width 64 height 11
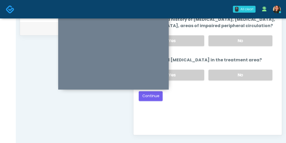
scroll to position [267, 0]
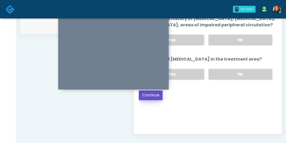
click at [152, 100] on button "Continue" at bounding box center [151, 95] width 24 height 10
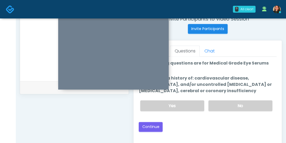
scroll to position [207, 0]
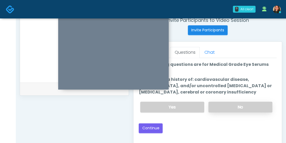
click at [251, 105] on label "No" at bounding box center [240, 106] width 64 height 11
click at [149, 123] on button "Continue" at bounding box center [151, 128] width 24 height 10
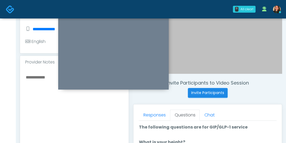
scroll to position [170, 0]
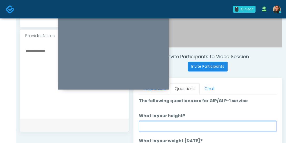
click at [217, 122] on input "What is your height?" at bounding box center [208, 126] width 138 height 10
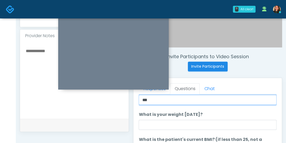
type input "***"
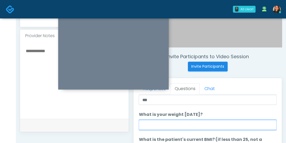
click at [213, 124] on input "What is your weight today?" at bounding box center [208, 125] width 138 height 10
type input "*"
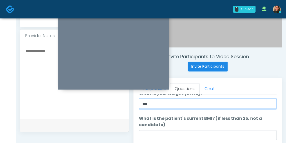
scroll to position [53, 0]
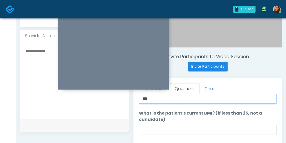
type input "***"
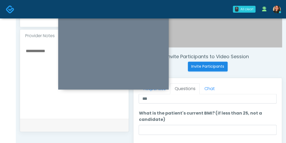
click at [214, 124] on li "What is the patient's current BMI? (if less than 25, not a candidate) What is t…" at bounding box center [208, 132] width 138 height 44
click at [210, 123] on li "What is the patient's current BMI? (if less than 25, not a candidate) What is t…" at bounding box center [208, 132] width 138 height 44
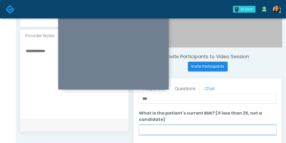
click at [206, 126] on input "What is the patient's current BMI? (if less than 25, not a candidate)" at bounding box center [208, 130] width 138 height 10
type input "*"
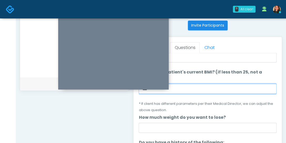
scroll to position [214, 0]
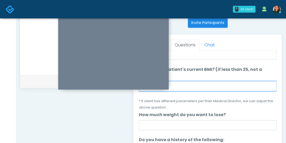
type input "***"
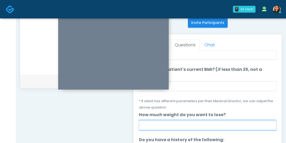
click at [229, 121] on input "How much weight do you want to lose?" at bounding box center [208, 125] width 138 height 10
type input "***"
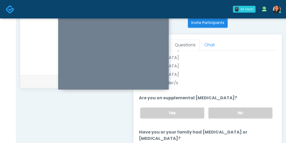
scroll to position [177, 0]
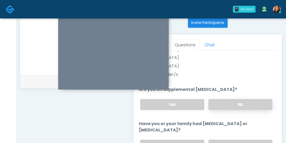
click at [259, 105] on label "No" at bounding box center [240, 104] width 64 height 11
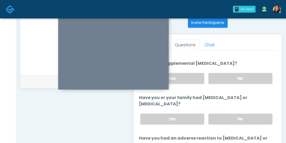
scroll to position [251, 0]
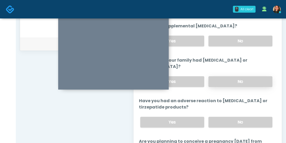
click at [258, 76] on label "No" at bounding box center [240, 81] width 64 height 11
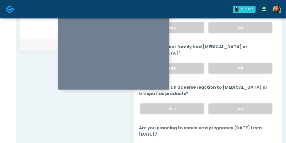
scroll to position [222, 0]
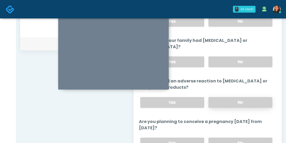
click at [260, 99] on label "No" at bounding box center [240, 102] width 64 height 11
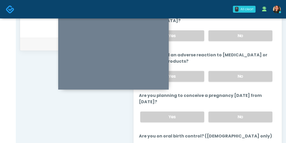
scroll to position [258, 0]
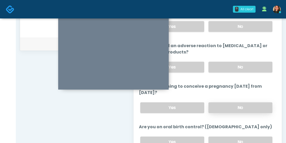
click at [262, 106] on label "No" at bounding box center [240, 107] width 64 height 11
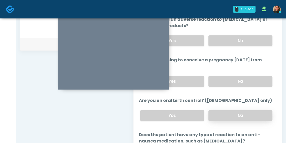
click at [254, 112] on label "No" at bounding box center [240, 115] width 64 height 11
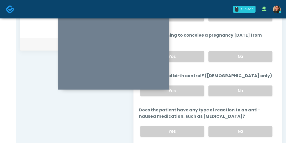
scroll to position [315, 0]
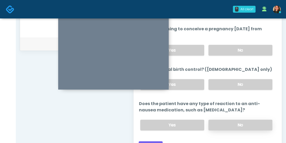
click at [258, 120] on label "No" at bounding box center [240, 124] width 64 height 11
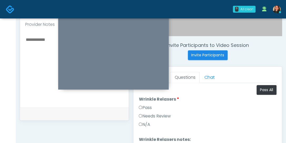
scroll to position [179, 0]
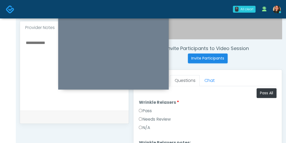
click at [146, 110] on label "Pass" at bounding box center [145, 111] width 13 height 6
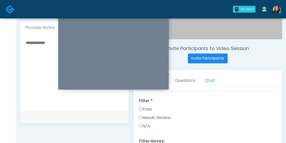
scroll to position [79, 0]
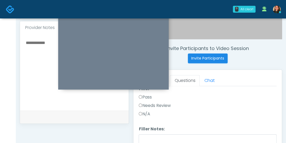
click at [151, 96] on label "Pass" at bounding box center [145, 97] width 13 height 6
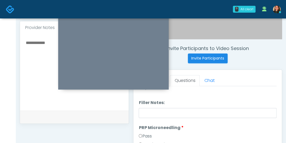
scroll to position [131, 0]
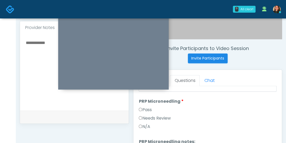
click at [147, 126] on label "N/A" at bounding box center [144, 126] width 11 height 6
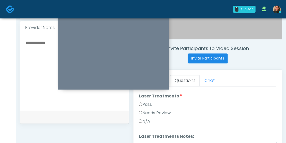
scroll to position [210, 0]
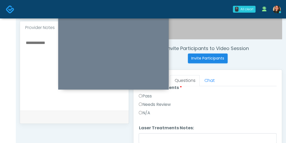
click at [148, 111] on label "N/A" at bounding box center [144, 113] width 11 height 6
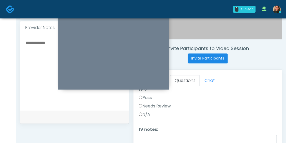
scroll to position [289, 0]
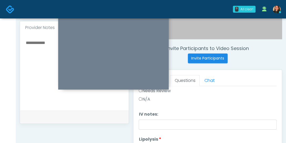
click at [147, 100] on label "N/A" at bounding box center [144, 99] width 11 height 6
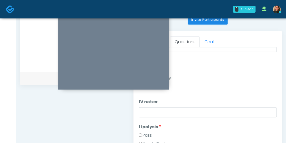
scroll to position [239, 0]
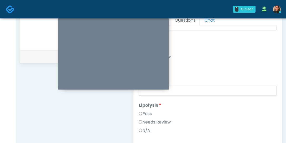
click at [139, 131] on label "N/A" at bounding box center [144, 130] width 11 height 6
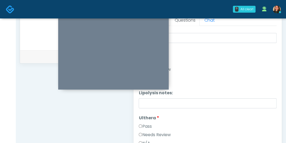
scroll to position [342, 0]
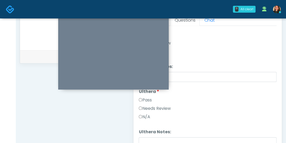
click at [146, 116] on label "N/A" at bounding box center [144, 117] width 11 height 6
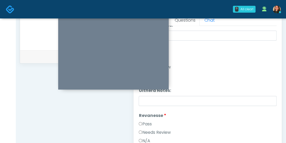
scroll to position [394, 0]
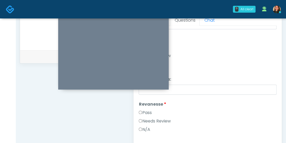
click at [147, 127] on label "N/A" at bounding box center [144, 129] width 11 height 6
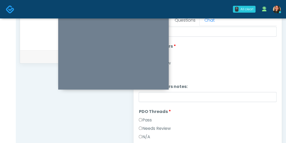
scroll to position [526, 0]
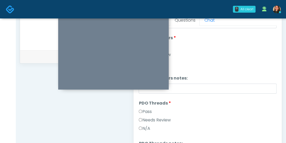
click at [144, 126] on label "N/A" at bounding box center [144, 128] width 11 height 6
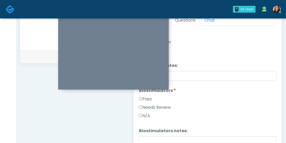
drag, startPoint x: 146, startPoint y: 114, endPoint x: 151, endPoint y: 114, distance: 5.8
click at [146, 114] on label "N/A" at bounding box center [144, 116] width 11 height 6
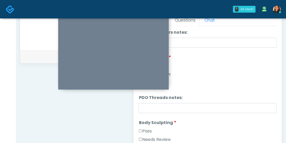
scroll to position [605, 0]
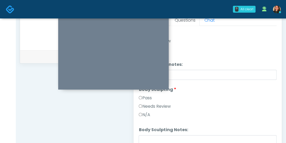
click at [147, 115] on label "N/A" at bounding box center [144, 114] width 11 height 6
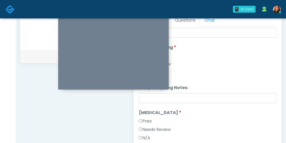
scroll to position [657, 0]
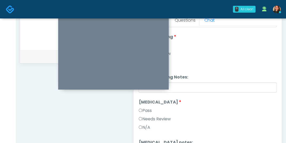
click at [147, 125] on label "N/A" at bounding box center [144, 127] width 11 height 6
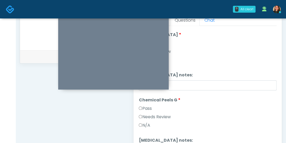
scroll to position [736, 0]
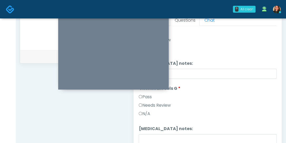
click at [146, 114] on label "N/A" at bounding box center [144, 113] width 11 height 6
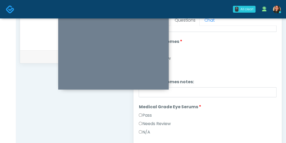
scroll to position [868, 0]
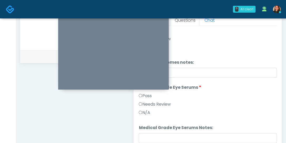
click at [147, 114] on label "N/A" at bounding box center [144, 112] width 11 height 6
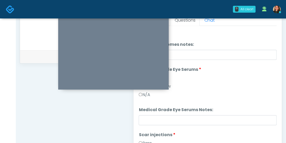
scroll to position [920, 0]
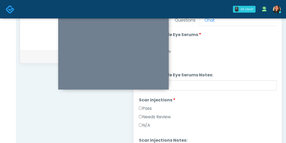
click at [149, 124] on label "N/A" at bounding box center [144, 125] width 11 height 6
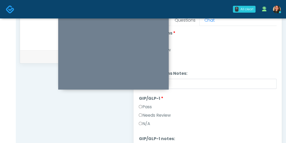
scroll to position [999, 0]
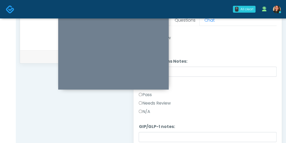
click at [148, 113] on label "N/A" at bounding box center [144, 111] width 11 height 6
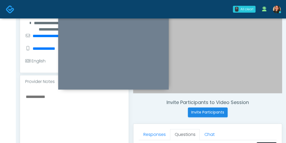
scroll to position [123, 0]
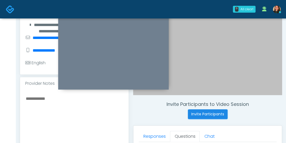
drag, startPoint x: 64, startPoint y: 99, endPoint x: 14, endPoint y: 93, distance: 50.4
click at [14, 93] on div "0 All clear! All clear! Jennifer Ekeh In Exam - 11m 10s GA Megan McComy AZ CA C…" at bounding box center [143, 113] width 286 height 472
type textarea "*"
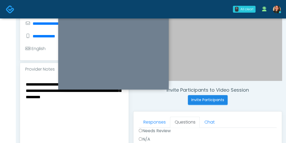
scroll to position [129, 0]
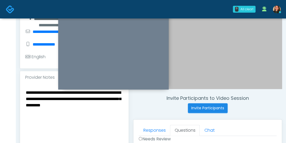
click at [100, 106] on textarea "**********" at bounding box center [74, 121] width 98 height 64
type textarea "**********"
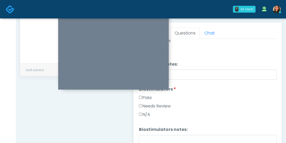
scroll to position [231, 0]
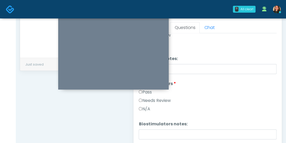
drag, startPoint x: 271, startPoint y: 101, endPoint x: 271, endPoint y: 108, distance: 6.6
click at [269, 117] on ol "Pass All Wrinkle Relaxers Wrinkle Relaxers Pass Needs Review N/A Wrinkle Relaxe…" at bounding box center [208, 104] width 138 height 1113
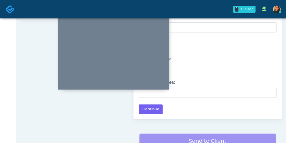
scroll to position [284, 0]
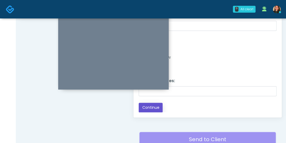
click at [161, 110] on button "Continue" at bounding box center [151, 108] width 24 height 10
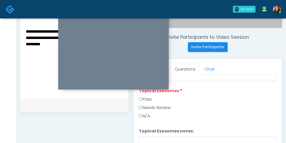
scroll to position [186, 0]
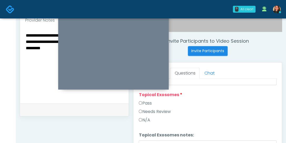
drag, startPoint x: 145, startPoint y: 118, endPoint x: 149, endPoint y: 117, distance: 4.2
click at [145, 118] on label "N/A" at bounding box center [144, 120] width 11 height 6
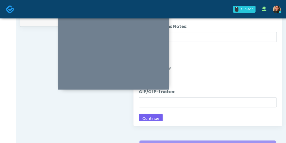
scroll to position [297, 0]
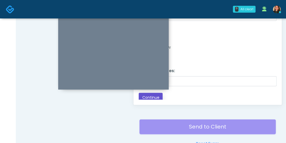
click at [150, 93] on button "Continue" at bounding box center [151, 98] width 24 height 10
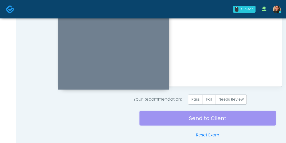
scroll to position [318, 0]
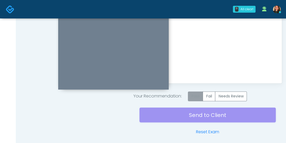
click at [193, 93] on label "Pass" at bounding box center [195, 96] width 15 height 10
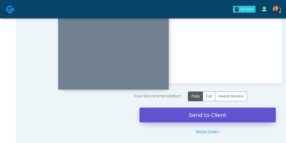
click at [149, 113] on link "Send to Client" at bounding box center [207, 114] width 136 height 15
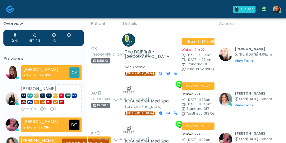
scroll to position [3, 0]
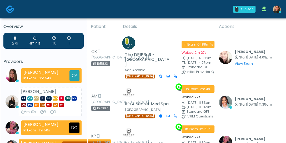
click at [25, 26] on h5 "Overview" at bounding box center [43, 26] width 80 height 5
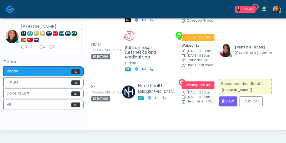
scroll to position [155, 0]
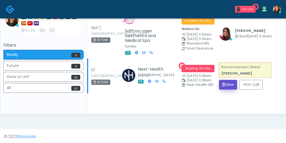
click at [230, 85] on button "View" at bounding box center [228, 85] width 18 height 10
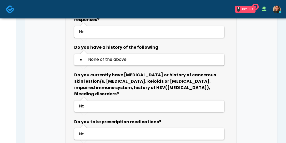
scroll to position [342, 0]
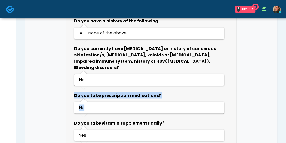
drag, startPoint x: 285, startPoint y: 65, endPoint x: 284, endPoint y: 84, distance: 19.0
click at [284, 84] on div "**********" at bounding box center [151, 69] width 270 height 785
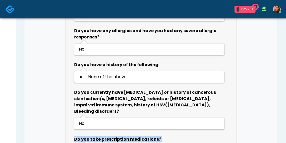
scroll to position [0, 0]
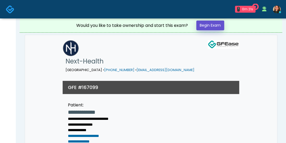
click at [207, 27] on link "Begin Exam" at bounding box center [210, 26] width 28 height 10
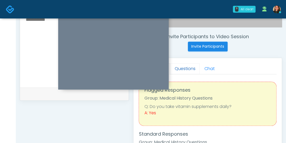
click at [185, 68] on link "Questions" at bounding box center [185, 68] width 30 height 11
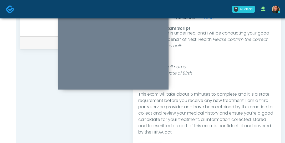
scroll to position [48, 0]
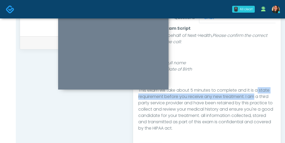
drag, startPoint x: 270, startPoint y: 84, endPoint x: 271, endPoint y: 93, distance: 9.2
click at [271, 93] on div "Good Faith Exam Script INTRODUCTION Hello, my name is undefined, and I will be …" at bounding box center [206, 84] width 137 height 105
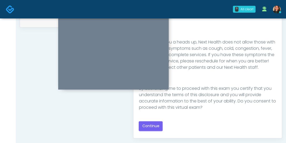
scroll to position [268, 0]
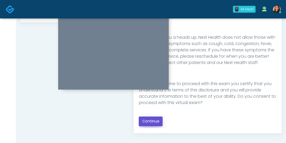
click at [156, 121] on button "Continue" at bounding box center [151, 121] width 24 height 10
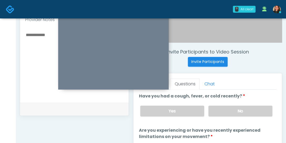
scroll to position [182, 0]
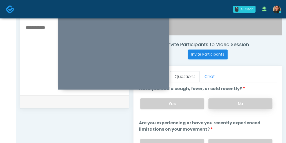
click at [255, 103] on label "No" at bounding box center [240, 103] width 64 height 11
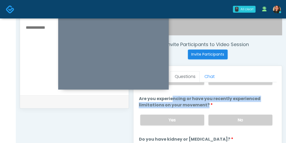
scroll to position [38, 0]
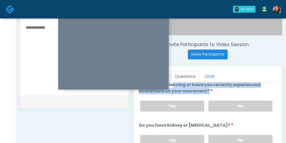
drag, startPoint x: 272, startPoint y: 103, endPoint x: 269, endPoint y: 113, distance: 11.1
click at [262, 103] on label "No" at bounding box center [240, 105] width 64 height 11
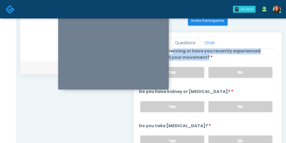
scroll to position [217, 0]
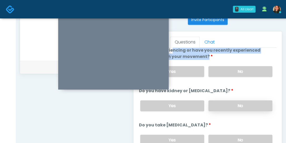
click at [256, 105] on label "No" at bounding box center [240, 105] width 64 height 11
click at [247, 135] on label "No" at bounding box center [240, 139] width 64 height 11
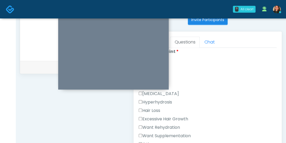
scroll to position [154, 0]
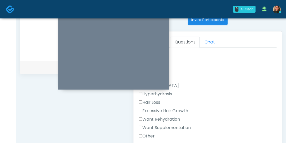
click at [143, 116] on label "Want Rehydration" at bounding box center [159, 119] width 41 height 6
click at [142, 124] on label "Want Supplementation" at bounding box center [165, 127] width 52 height 6
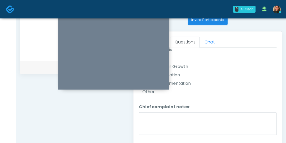
scroll to position [206, 0]
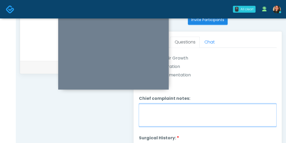
click at [198, 111] on textarea "Chief complaint notes:" at bounding box center [208, 115] width 138 height 23
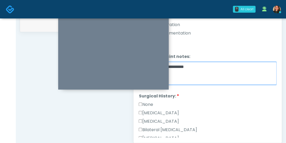
scroll to position [261, 0]
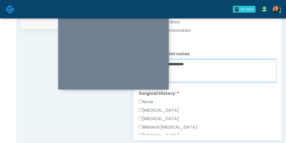
type textarea "**********"
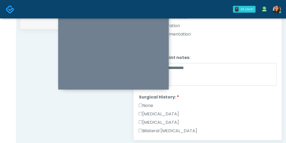
scroll to position [201, 0]
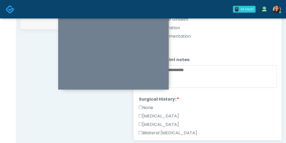
drag, startPoint x: 272, startPoint y: 83, endPoint x: 277, endPoint y: 81, distance: 4.6
click at [277, 81] on div "Responses Questions Chat Good Faith Exam Script Good Faith Exam Script INTRODUC…" at bounding box center [207, 63] width 148 height 153
click at [145, 105] on label "None" at bounding box center [146, 107] width 14 height 6
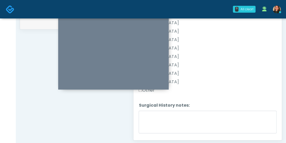
scroll to position [332, 0]
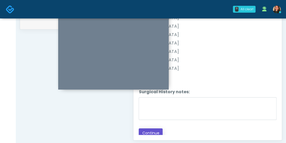
click at [158, 130] on button "Continue" at bounding box center [151, 133] width 24 height 10
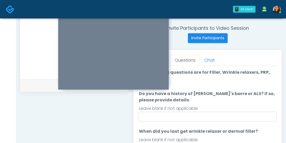
scroll to position [191, 0]
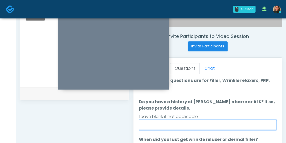
click at [251, 127] on input "Do you have a history of Guillain's barre or ALS? If so, please provide details." at bounding box center [208, 125] width 138 height 10
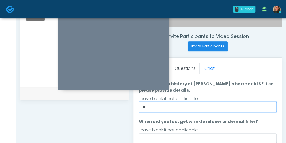
scroll to position [26, 0]
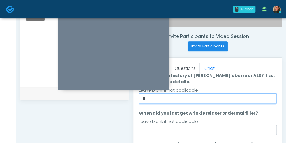
type input "**"
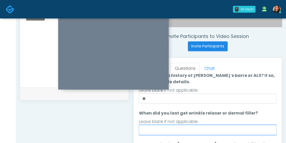
click at [243, 128] on input "When did you last get wrinkle relaxer or dermal filler?" at bounding box center [208, 130] width 138 height 10
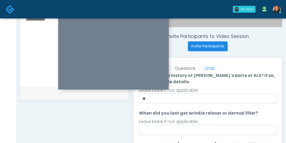
click at [252, 113] on label "When did you last get wrinkle relaxer or dermal filler?" at bounding box center [198, 113] width 119 height 6
click at [252, 125] on input "When did you last get wrinkle relaxer or dermal filler?" at bounding box center [208, 130] width 138 height 10
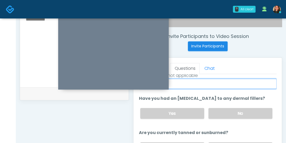
scroll to position [203, 0]
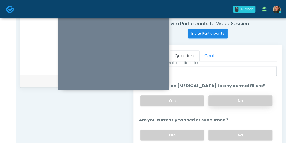
click at [251, 98] on label "No" at bounding box center [240, 100] width 64 height 11
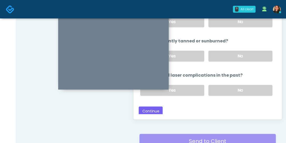
scroll to position [46, 0]
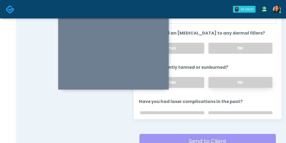
click at [252, 77] on label "No" at bounding box center [240, 82] width 64 height 11
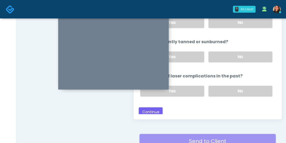
scroll to position [72, 0]
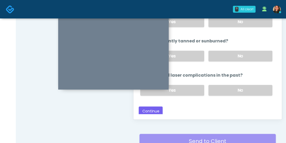
click at [252, 101] on div "Loading... Connecting to your agent... Please wait while we prepare your person…" at bounding box center [208, 14] width 138 height 202
click at [255, 85] on label "No" at bounding box center [240, 90] width 64 height 11
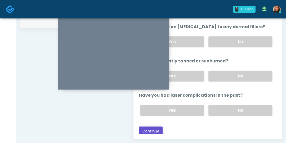
click at [147, 127] on button "Continue" at bounding box center [151, 131] width 24 height 10
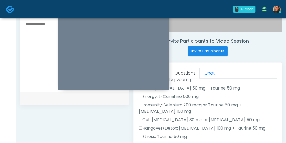
scroll to position [0, 0]
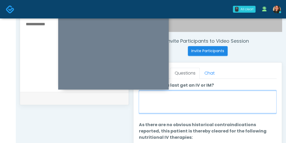
click at [251, 99] on textarea "When did you last get an IV or IM?" at bounding box center [208, 101] width 138 height 23
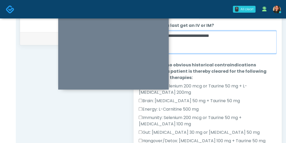
type textarea "**********"
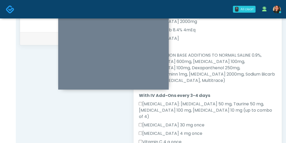
scroll to position [405, 0]
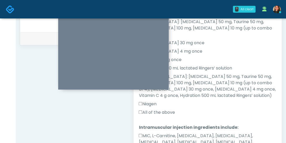
click at [150, 109] on label "All of the above" at bounding box center [157, 112] width 36 height 6
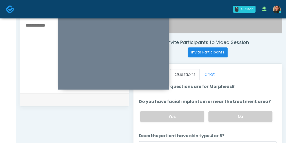
scroll to position [183, 0]
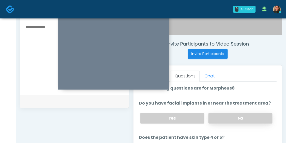
click at [255, 117] on label "No" at bounding box center [240, 118] width 64 height 11
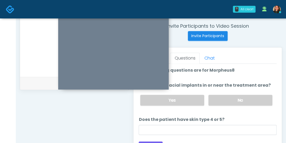
scroll to position [209, 0]
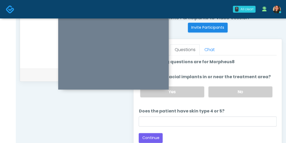
click at [221, 114] on li "Does the patient have skin type 4 or 5? Does the patient have skin type 4 or 5?" at bounding box center [208, 117] width 138 height 18
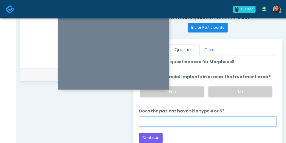
click at [213, 124] on div "Loading... Connecting to your agent... Please wait while we prepare your person…" at bounding box center [208, 101] width 138 height 84
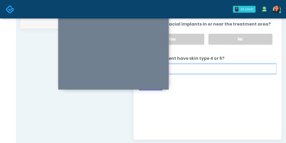
scroll to position [236, 0]
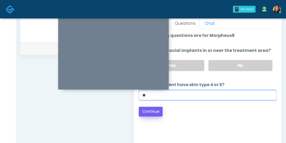
type input "**"
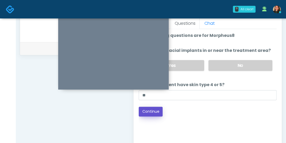
click at [150, 108] on button "Continue" at bounding box center [151, 111] width 24 height 10
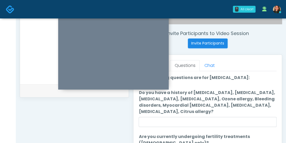
scroll to position [200, 0]
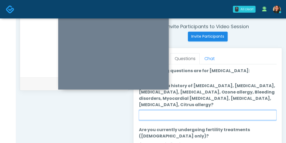
click at [243, 116] on input "Do you have a history of Hyperthyroidism, Hypotension, Hypocalcemia, Hypoglycem…" at bounding box center [208, 115] width 138 height 10
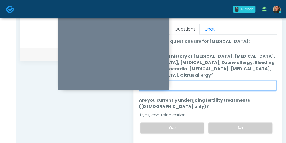
type input "***"
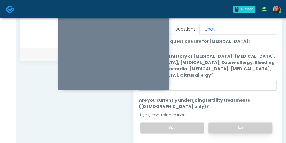
click at [255, 126] on label "No" at bounding box center [240, 127] width 64 height 11
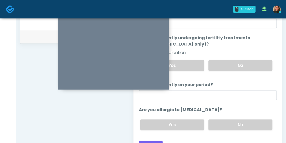
scroll to position [253, 0]
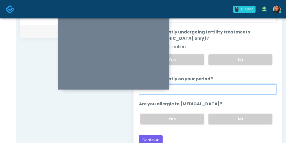
click at [249, 87] on input "Are you currently on your period?" at bounding box center [208, 89] width 138 height 10
type input "**"
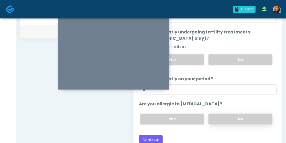
click at [235, 119] on label "No" at bounding box center [240, 118] width 64 height 11
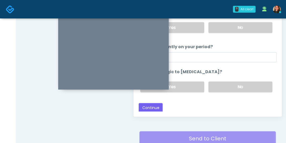
scroll to position [282, 0]
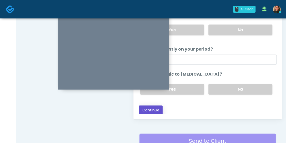
click at [156, 106] on button "Continue" at bounding box center [151, 110] width 24 height 10
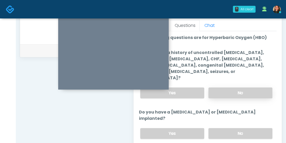
scroll to position [234, 0]
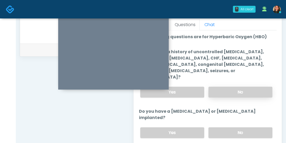
click at [260, 87] on label "No" at bounding box center [240, 92] width 64 height 11
click at [240, 127] on label "No" at bounding box center [240, 132] width 64 height 11
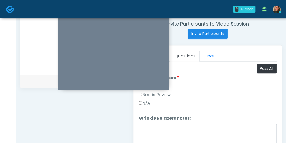
scroll to position [193, 0]
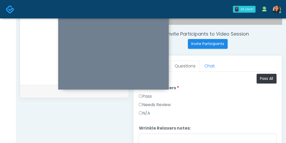
click at [205, 97] on div "Pass" at bounding box center [208, 97] width 138 height 8
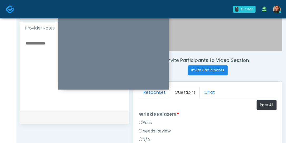
scroll to position [26, 0]
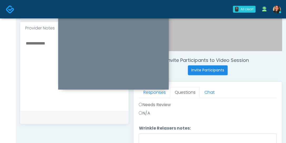
click at [146, 114] on label "N/A" at bounding box center [144, 113] width 11 height 6
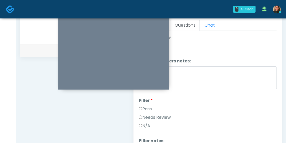
scroll to position [233, 0]
click at [143, 126] on label "N/A" at bounding box center [144, 126] width 11 height 6
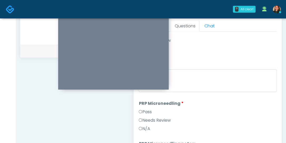
scroll to position [109, 0]
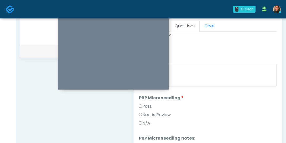
click at [145, 121] on label "N/A" at bounding box center [144, 123] width 11 height 6
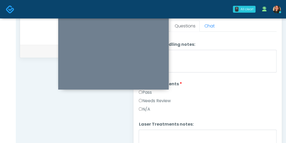
scroll to position [184, 0]
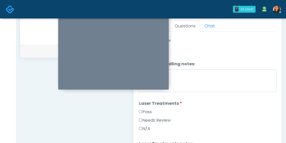
click at [149, 127] on label "N/A" at bounding box center [144, 128] width 11 height 6
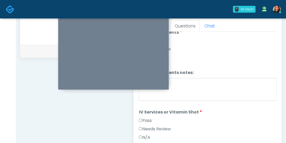
scroll to position [260, 0]
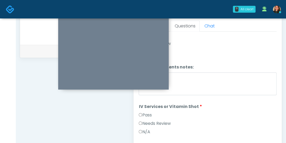
click at [150, 114] on label "Pass" at bounding box center [145, 115] width 13 height 6
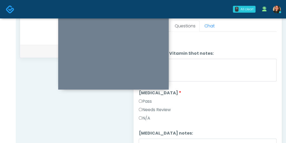
scroll to position [361, 0]
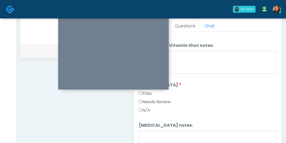
click at [146, 109] on label "N/A" at bounding box center [144, 110] width 11 height 6
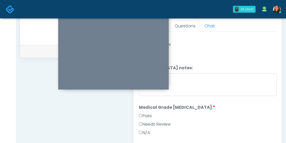
scroll to position [442, 0]
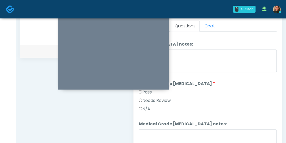
click at [152, 109] on div "N/A" at bounding box center [208, 110] width 138 height 8
click at [147, 106] on label "N/A" at bounding box center [144, 109] width 11 height 6
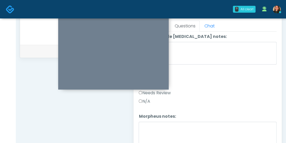
scroll to position [522, 0]
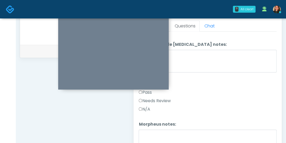
click at [149, 108] on label "N/A" at bounding box center [144, 109] width 11 height 6
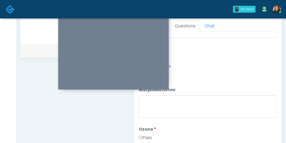
scroll to position [548, 0]
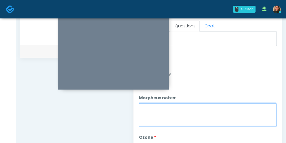
click at [246, 111] on textarea "Morpheus notes:" at bounding box center [208, 114] width 138 height 23
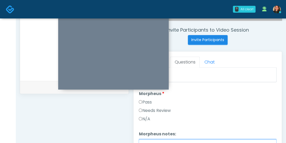
scroll to position [269, 0]
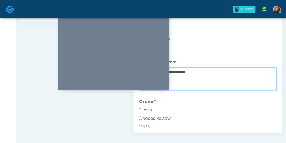
type textarea "**********"
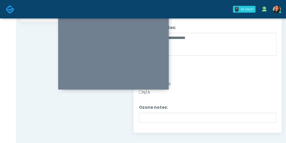
scroll to position [564, 0]
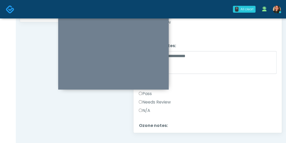
click at [145, 107] on label "N/A" at bounding box center [144, 110] width 11 height 6
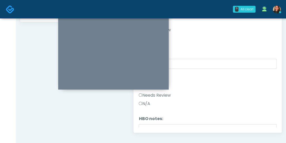
scroll to position [638, 0]
click at [147, 98] on label "N/A" at bounding box center [144, 101] width 11 height 6
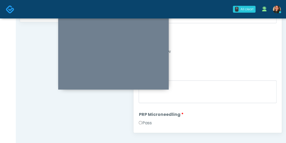
drag, startPoint x: 272, startPoint y: 107, endPoint x: 289, endPoint y: 53, distance: 57.4
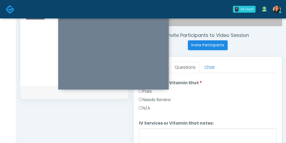
scroll to position [302, 0]
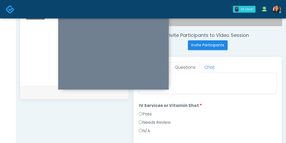
click at [266, 111] on div "Pass" at bounding box center [208, 115] width 138 height 8
drag, startPoint x: 285, startPoint y: 90, endPoint x: 286, endPoint y: 99, distance: 8.7
click at [286, 99] on html "0 All clear! All clear! Megan McComy In Exam - 8m 15s CA Sydney Lundberg AZ CA …" at bounding box center [143, 44] width 286 height 472
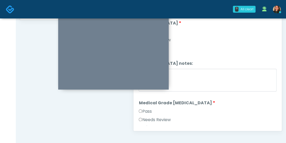
scroll to position [657, 0]
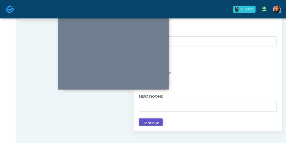
click at [147, 119] on button "Continue" at bounding box center [151, 123] width 24 height 10
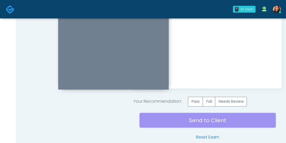
scroll to position [315, 0]
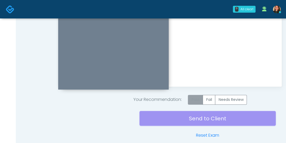
click at [196, 99] on label "Pass" at bounding box center [195, 100] width 15 height 10
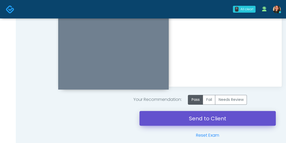
drag, startPoint x: 220, startPoint y: 114, endPoint x: 175, endPoint y: 26, distance: 99.2
click at [220, 114] on link "Send to Client" at bounding box center [207, 118] width 136 height 15
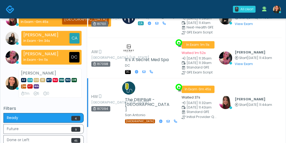
scroll to position [79, 0]
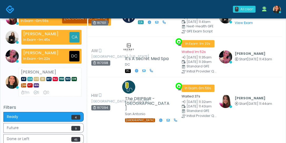
click at [16, 108] on h5 "Filters" at bounding box center [43, 107] width 80 height 5
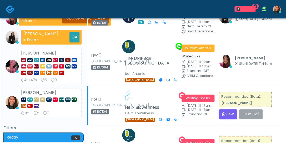
scroll to position [105, 0]
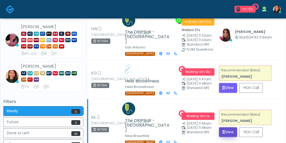
click at [225, 127] on button "View" at bounding box center [228, 132] width 18 height 10
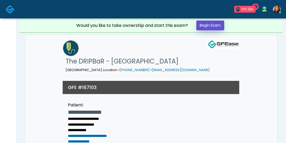
click at [217, 21] on link "Begin Exam" at bounding box center [210, 26] width 28 height 10
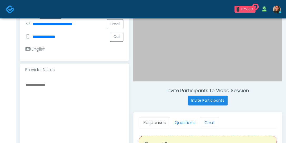
scroll to position [138, 0]
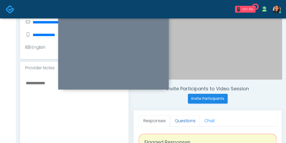
click at [186, 120] on link "Questions" at bounding box center [185, 120] width 30 height 11
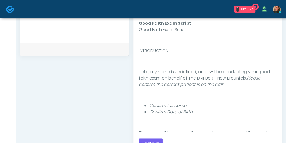
scroll to position [252, 0]
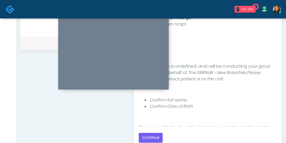
drag, startPoint x: 277, startPoint y: 62, endPoint x: 276, endPoint y: 66, distance: 3.7
click at [276, 66] on div "Responses Questions Chat Good Faith Exam Script Good Faith Exam Script INTRODUC…" at bounding box center [207, 72] width 148 height 153
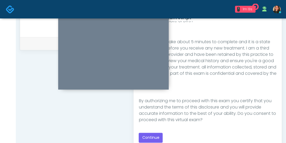
scroll to position [86, 0]
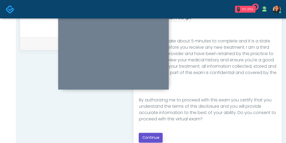
click at [148, 136] on button "Continue" at bounding box center [151, 138] width 24 height 10
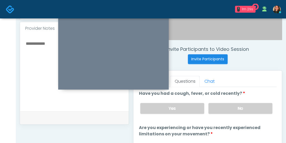
scroll to position [175, 0]
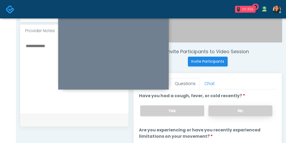
click at [250, 106] on label "No" at bounding box center [240, 110] width 64 height 11
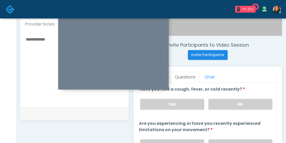
scroll to position [186, 0]
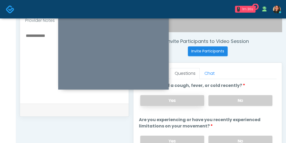
click at [184, 95] on label "Yes" at bounding box center [172, 100] width 64 height 11
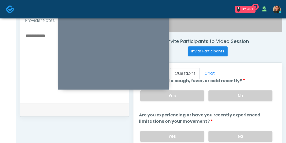
scroll to position [0, 0]
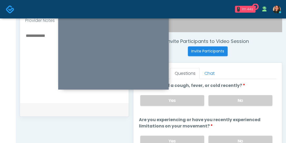
click at [32, 42] on textarea at bounding box center [74, 64] width 98 height 64
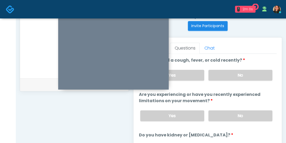
scroll to position [212, 0]
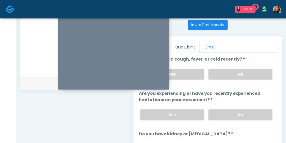
type textarea "**********"
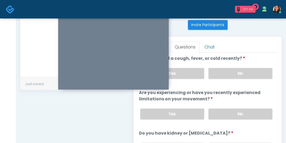
scroll to position [0, 0]
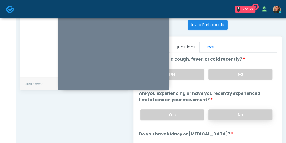
click at [258, 113] on label "No" at bounding box center [240, 114] width 64 height 11
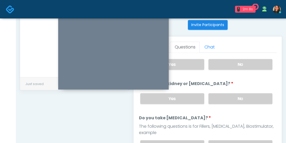
scroll to position [52, 0]
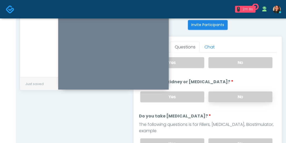
click at [258, 93] on label "No" at bounding box center [240, 96] width 64 height 11
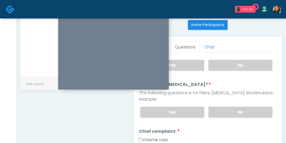
scroll to position [85, 0]
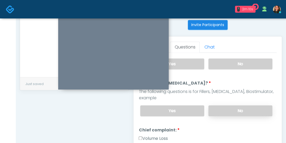
click at [263, 106] on label "No" at bounding box center [240, 110] width 64 height 11
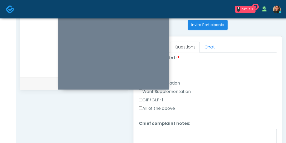
scroll to position [165, 0]
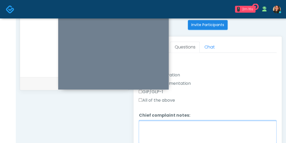
click at [197, 125] on textarea "Chief complaint notes:" at bounding box center [208, 131] width 138 height 23
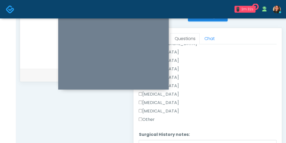
scroll to position [303, 0]
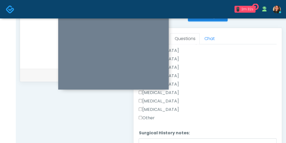
type textarea "**********"
click at [150, 115] on label "Other" at bounding box center [147, 118] width 16 height 6
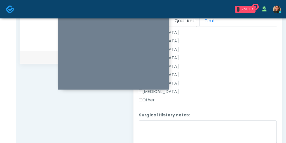
scroll to position [247, 0]
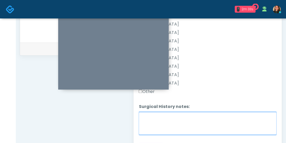
click at [174, 121] on textarea "Surgical History notes:" at bounding box center [208, 123] width 138 height 23
type textarea "**********"
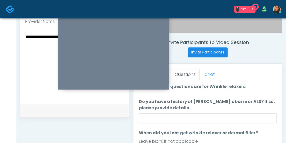
scroll to position [186, 0]
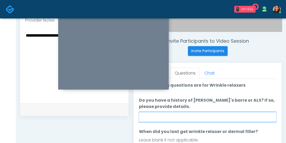
click at [253, 116] on input "Do you have a history of [PERSON_NAME]'s barre or ALS? If so, please provide de…" at bounding box center [208, 117] width 138 height 10
type input "**"
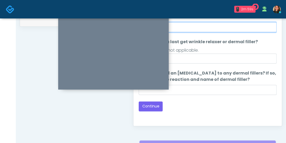
scroll to position [249, 0]
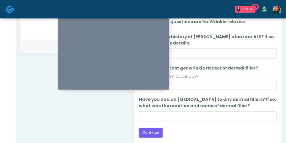
click at [244, 110] on li "Have you had an allergic response to any dermal fillers? If so, what was the re…" at bounding box center [208, 108] width 138 height 25
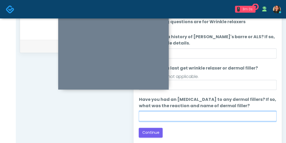
click at [240, 114] on input "Have you had an allergic response to any dermal fillers? If so, what was the re…" at bounding box center [208, 116] width 138 height 10
type input "***"
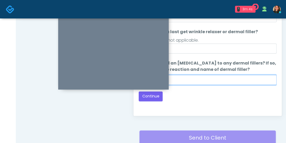
scroll to position [261, 0]
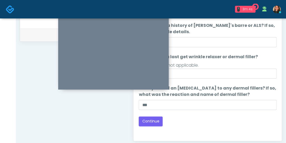
click at [142, 115] on div "Loading... Connecting to your agent... Please wait while we prepare your person…" at bounding box center [208, 66] width 138 height 119
click at [145, 118] on button "Continue" at bounding box center [151, 121] width 24 height 10
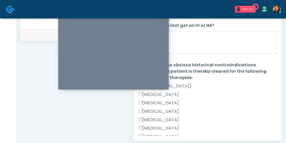
scroll to position [328, 0]
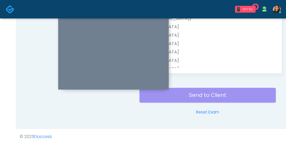
drag, startPoint x: 284, startPoint y: 100, endPoint x: 287, endPoint y: 83, distance: 17.0
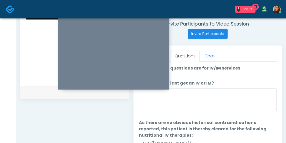
scroll to position [176, 0]
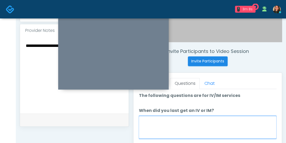
click at [212, 129] on textarea "When did you last get an IV or IM?" at bounding box center [208, 127] width 138 height 23
type textarea "*"
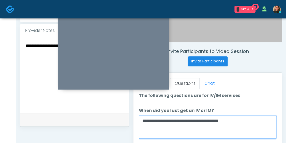
type textarea "**********"
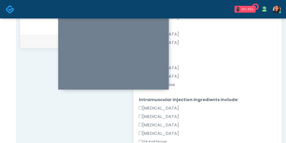
scroll to position [212, 0]
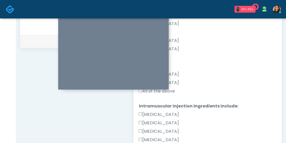
click at [174, 91] on label "All of the above" at bounding box center [157, 91] width 36 height 6
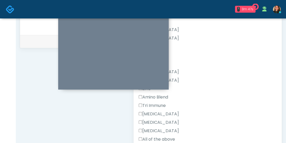
scroll to position [357, 0]
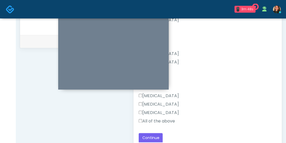
click at [170, 120] on label "All of the above" at bounding box center [157, 121] width 36 height 6
click at [151, 133] on button "Continue" at bounding box center [151, 138] width 24 height 10
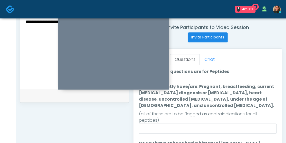
scroll to position [200, 0]
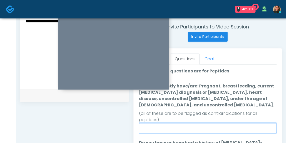
click at [219, 128] on input "Do you currently have/are: Pregnant, breastfeeding, current cancer diagnosis or…" at bounding box center [208, 128] width 138 height 10
type input "***"
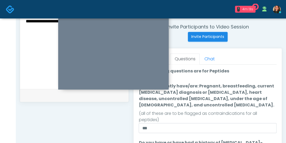
drag, startPoint x: 284, startPoint y: 77, endPoint x: 283, endPoint y: 82, distance: 5.4
click at [283, 82] on div "**********" at bounding box center [151, 37] width 270 height 438
drag, startPoint x: 285, startPoint y: 81, endPoint x: 284, endPoint y: 88, distance: 6.3
click at [284, 88] on div "**********" at bounding box center [151, 37] width 270 height 438
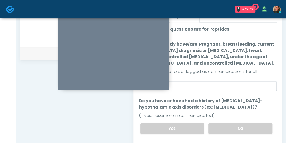
scroll to position [244, 0]
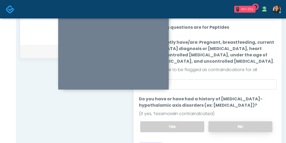
click at [238, 126] on label "No" at bounding box center [240, 126] width 64 height 11
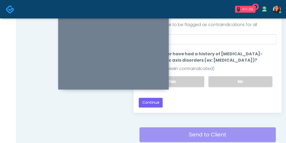
scroll to position [290, 0]
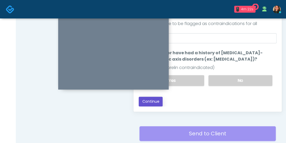
click at [154, 103] on button "Continue" at bounding box center [151, 101] width 24 height 10
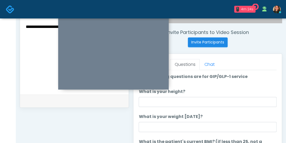
scroll to position [189, 0]
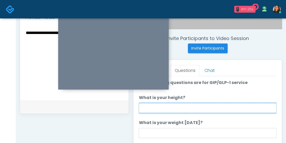
click at [203, 104] on input "What is your height?" at bounding box center [208, 108] width 138 height 10
type input "***"
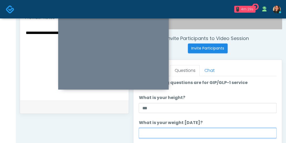
click at [192, 131] on input "What is your weight today?" at bounding box center [208, 133] width 138 height 10
type input "***"
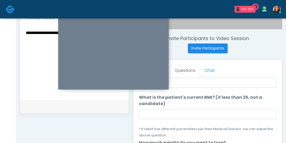
scroll to position [51, 0]
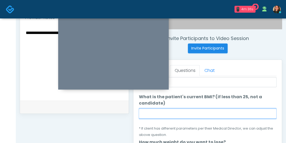
click at [255, 112] on input "What is the patient's current BMI? (if less than 25, not a candidate)" at bounding box center [208, 113] width 138 height 10
type input "***"
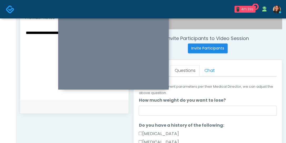
scroll to position [93, 0]
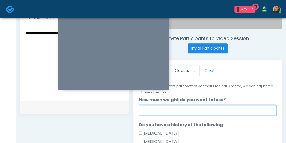
click at [241, 108] on input "How much weight do you want to lose?" at bounding box center [208, 110] width 138 height 10
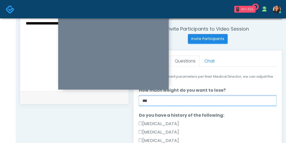
scroll to position [218, 0]
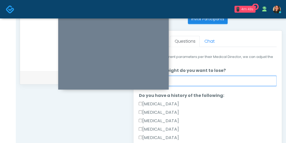
type input "***"
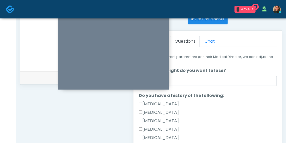
drag, startPoint x: 272, startPoint y: 94, endPoint x: 276, endPoint y: 96, distance: 5.0
click at [274, 97] on div "Good Faith Exam Script Good Faith Exam Script INTRODUCTION Hello, my name is un…" at bounding box center [208, 112] width 138 height 131
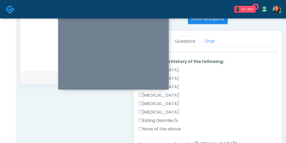
scroll to position [128, 0]
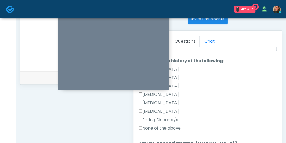
click at [144, 126] on label "None of the above" at bounding box center [160, 128] width 42 height 6
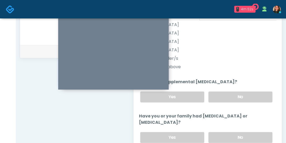
scroll to position [166, 0]
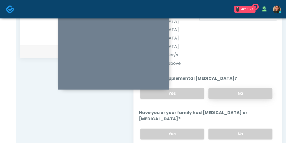
click at [253, 89] on label "No" at bounding box center [240, 93] width 64 height 11
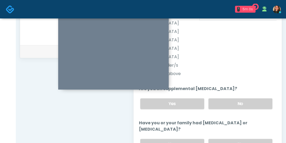
scroll to position [146, 0]
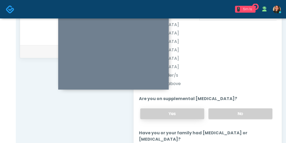
click at [190, 113] on label "Yes" at bounding box center [172, 113] width 64 height 11
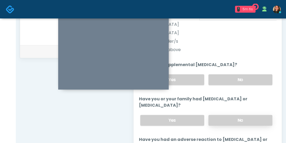
click at [243, 118] on label "No" at bounding box center [240, 120] width 64 height 11
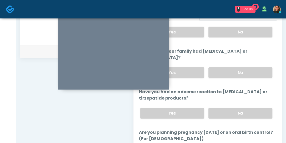
scroll to position [229, 0]
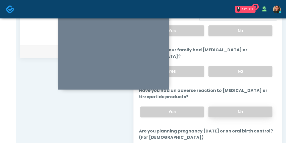
click at [253, 113] on label "No" at bounding box center [240, 111] width 64 height 11
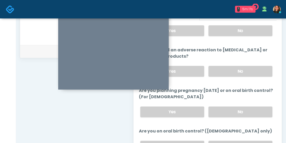
scroll to position [276, 0]
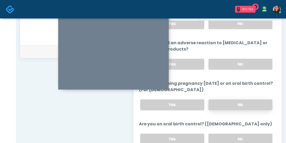
click at [224, 102] on label "No" at bounding box center [240, 104] width 64 height 11
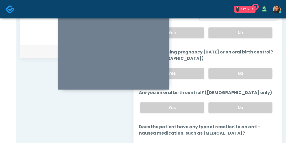
scroll to position [309, 0]
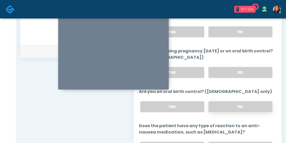
click at [251, 103] on label "No" at bounding box center [240, 106] width 64 height 11
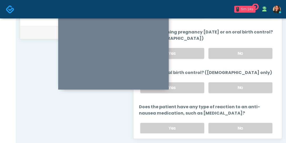
scroll to position [264, 0]
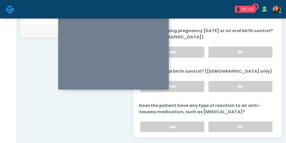
drag, startPoint x: 271, startPoint y: 105, endPoint x: 269, endPoint y: 111, distance: 6.8
click at [269, 111] on li "Does the patient have any type of reaction to an anti-nausea medication, such a…" at bounding box center [208, 119] width 138 height 34
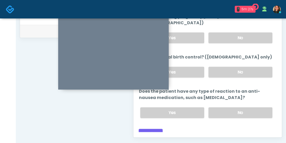
scroll to position [325, 0]
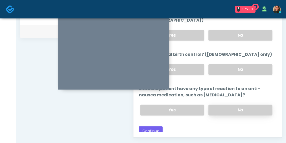
click at [245, 105] on label "No" at bounding box center [240, 109] width 64 height 11
click at [150, 126] on button "Continue" at bounding box center [151, 131] width 24 height 10
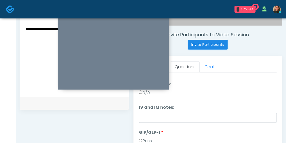
scroll to position [191, 0]
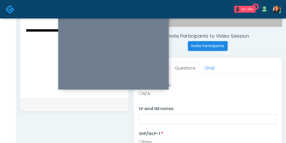
click at [212, 99] on ol "Pass All Wrinkle Relaxers Wrinkle Relaxers Pass Needs Review N/A Wrinkle Relaxe…" at bounding box center [208, 56] width 138 height 265
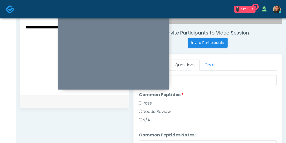
scroll to position [58, 0]
click at [148, 120] on label "N/A" at bounding box center [144, 119] width 11 height 6
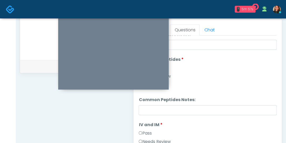
scroll to position [243, 0]
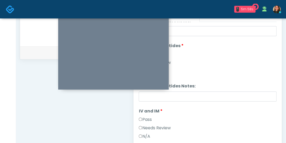
click at [148, 119] on label "Pass" at bounding box center [145, 119] width 13 height 6
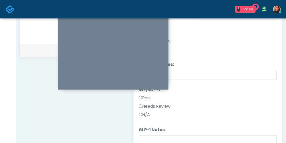
scroll to position [142, 0]
click at [148, 111] on label "N/A" at bounding box center [144, 114] width 11 height 6
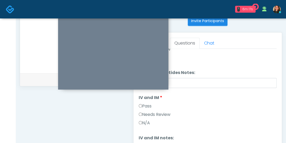
scroll to position [215, 0]
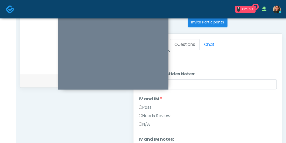
drag, startPoint x: 272, startPoint y: 109, endPoint x: 276, endPoint y: 118, distance: 9.7
click at [269, 135] on ol "Pass All Wrinkle Relaxers Wrinkle Relaxers Pass Needs Review N/A Wrinkle Relaxe…" at bounding box center [208, 86] width 138 height 265
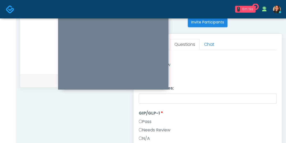
scroll to position [152, 0]
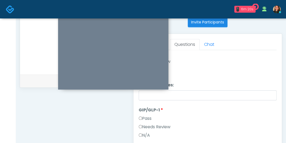
click at [286, 109] on div "**********" at bounding box center [151, 23] width 271 height 438
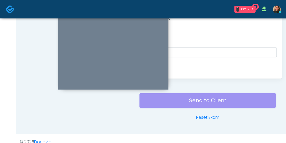
scroll to position [328, 0]
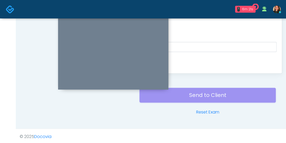
drag, startPoint x: 286, startPoint y: 116, endPoint x: 288, endPoint y: 98, distance: 18.0
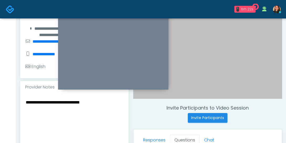
scroll to position [118, 0]
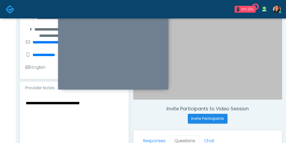
click at [119, 111] on textarea "**********" at bounding box center [74, 131] width 98 height 64
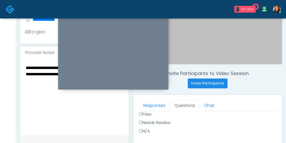
scroll to position [171, 0]
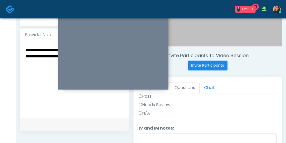
type textarea "**********"
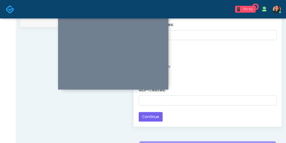
scroll to position [279, 0]
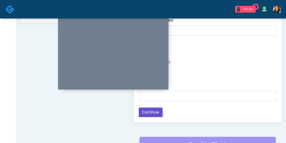
click at [145, 109] on button "Continue" at bounding box center [151, 112] width 24 height 10
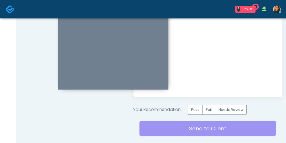
scroll to position [326, 0]
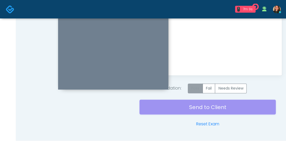
click at [199, 88] on label "Pass" at bounding box center [195, 88] width 15 height 10
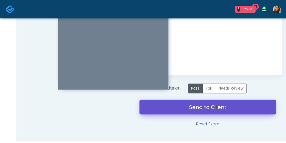
click at [210, 108] on link "Send to Client" at bounding box center [208, 106] width 136 height 15
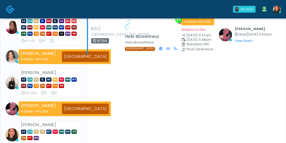
scroll to position [26, 0]
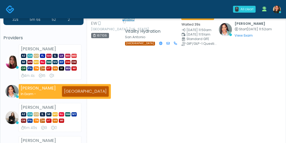
click at [19, 33] on div "32s 5m 6s 52 2 Providers [PERSON_NAME] AZ CA CO [GEOGRAPHIC_DATA] [GEOGRAPHIC_D…" at bounding box center [43, 106] width 80 height 195
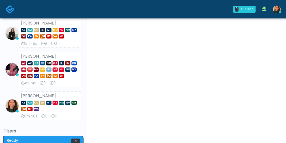
scroll to position [131, 0]
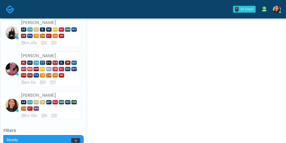
click at [16, 119] on div "Overview 32s 5m 6s 53 2 Providers Megan McComy AZ CA CO FL GA IL LA MA MD MI MN…" at bounding box center [43, 37] width 80 height 284
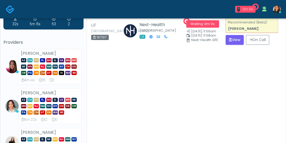
scroll to position [0, 0]
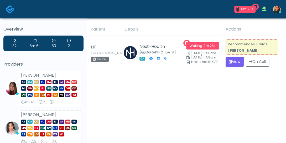
click at [20, 60] on div "32s 5m 6s 53 2 Providers Megan McComy AZ CA CO FL GA IL LA MA MD MI MN MO NJ NM…" at bounding box center [43, 143] width 80 height 216
click at [27, 59] on div "32s 5m 6s 53 2 Providers Megan McComy AZ CA CO FL GA IL LA MA MD MI MN MO NJ NM…" at bounding box center [43, 143] width 80 height 216
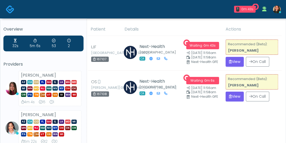
click at [19, 54] on div "32s 5m 6s 53 2 Providers Megan McComy AZ CA CO FL GA IL LA MA MD MI MN MO NJ NM…" at bounding box center [43, 143] width 80 height 216
click at [276, 10] on img at bounding box center [277, 10] width 8 height 8
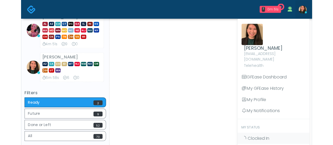
scroll to position [169, 0]
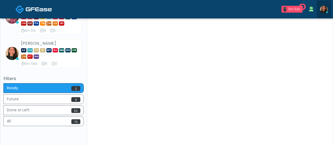
click at [286, 10] on img at bounding box center [323, 10] width 8 height 8
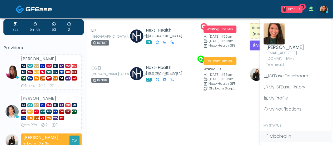
scroll to position [0, 0]
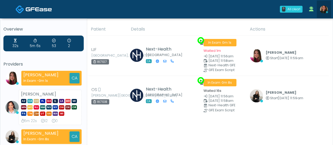
click at [286, 7] on img at bounding box center [323, 10] width 8 height 8
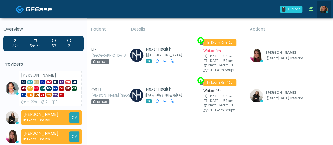
click at [286, 9] on img at bounding box center [323, 10] width 8 height 8
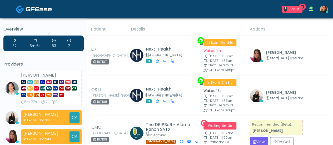
click at [286, 6] on img at bounding box center [323, 10] width 8 height 8
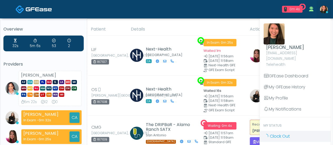
click at [286, 131] on link "Clock Out" at bounding box center [294, 136] width 71 height 11
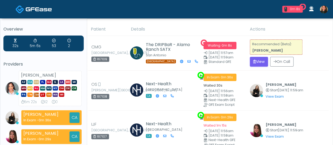
click at [324, 7] on img at bounding box center [323, 10] width 8 height 8
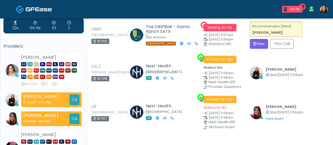
scroll to position [1, 0]
